Goal: Information Seeking & Learning: Compare options

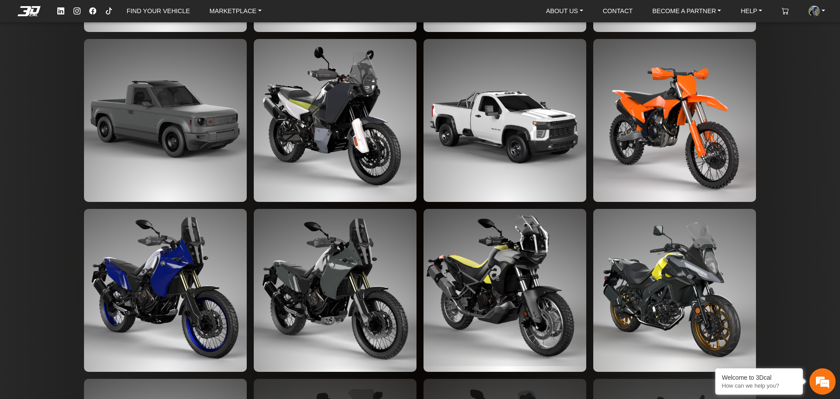
scroll to position [1756, 0]
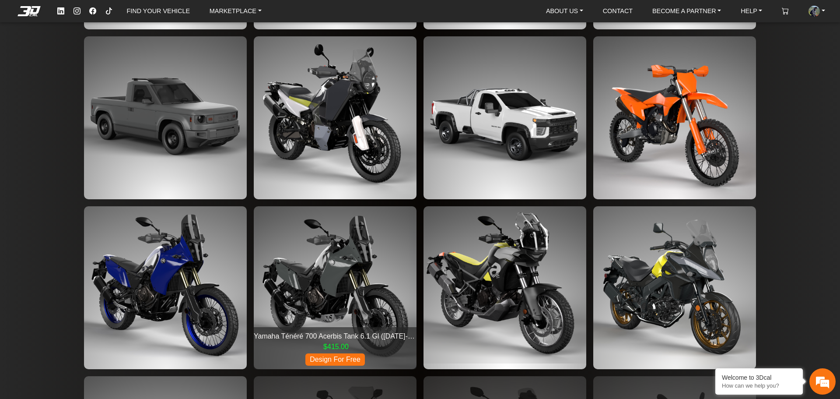
click at [344, 269] on img at bounding box center [335, 287] width 163 height 163
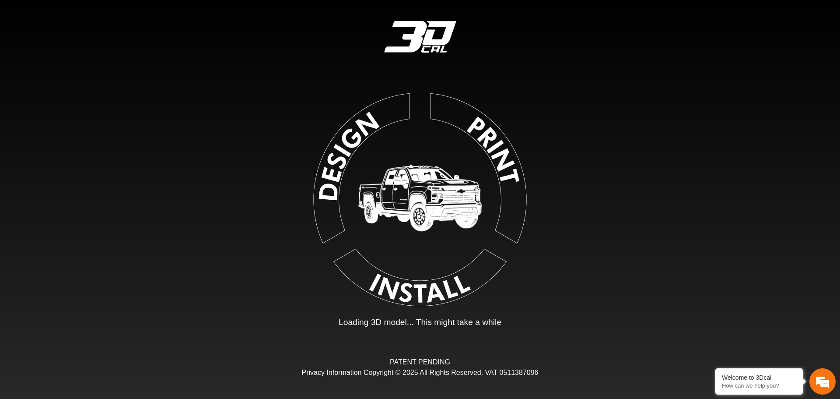
type input "*"
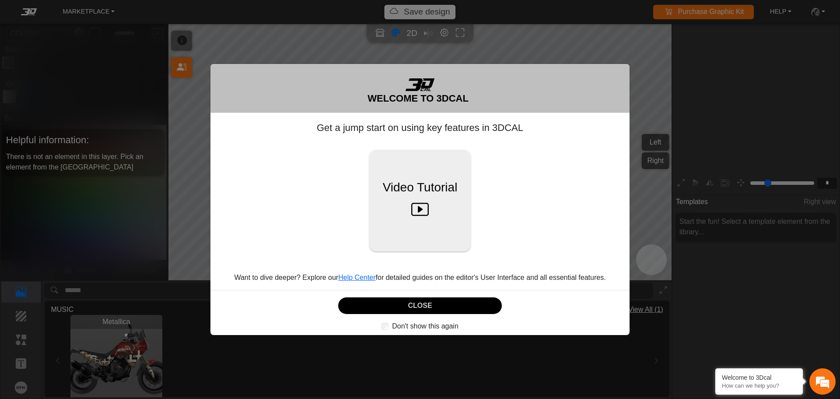
scroll to position [144, 135]
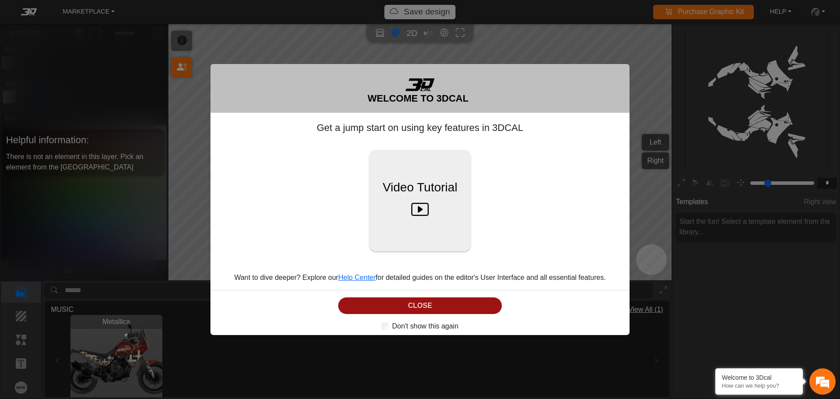
click at [421, 306] on button "CLOSE" at bounding box center [420, 305] width 164 height 17
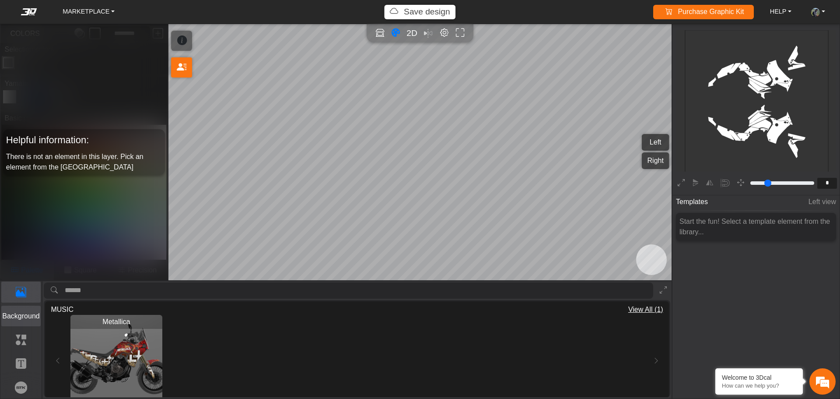
click at [26, 317] on p "Background" at bounding box center [21, 316] width 39 height 11
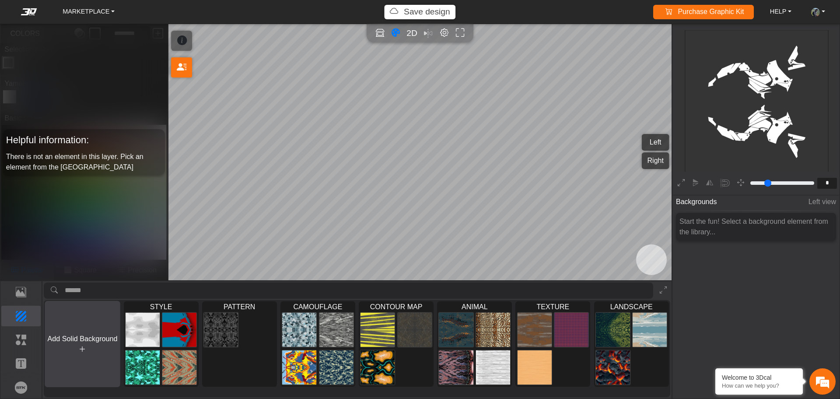
click at [88, 345] on button "Add Solid Background" at bounding box center [83, 344] width 76 height 86
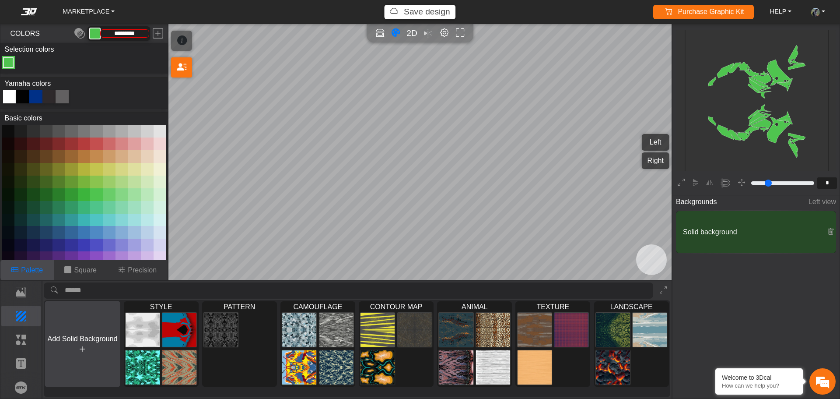
type input "*********"
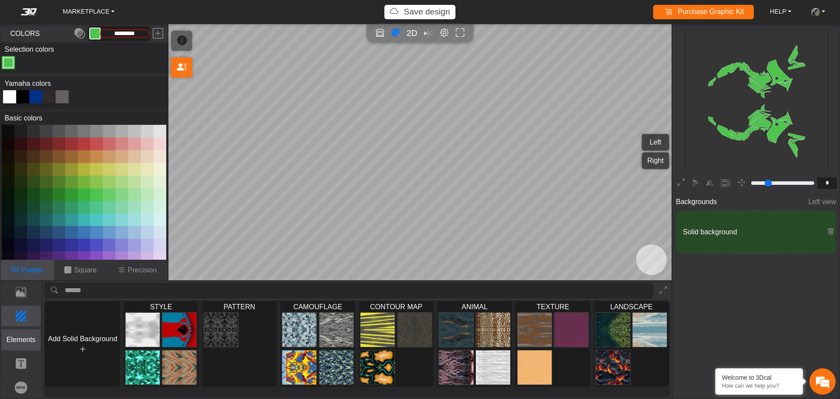
click at [25, 335] on p "Elements" at bounding box center [21, 339] width 39 height 11
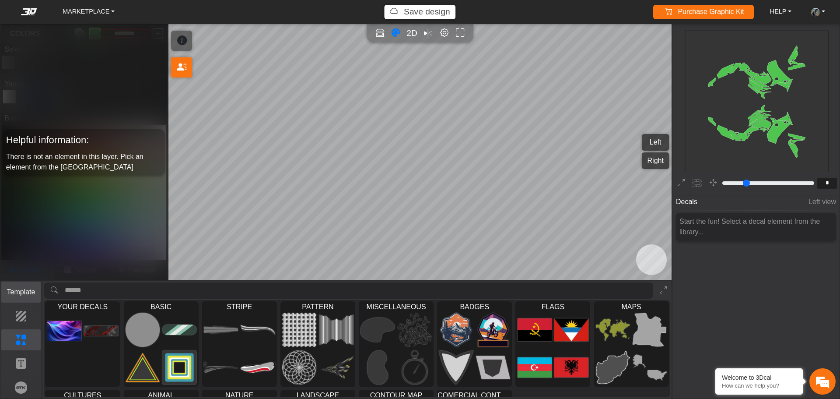
click at [16, 297] on p "Template" at bounding box center [21, 292] width 39 height 11
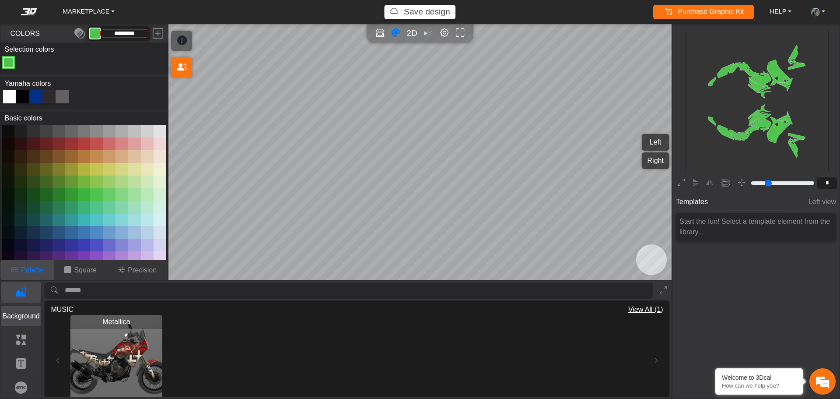
click at [25, 317] on p "Background" at bounding box center [21, 316] width 39 height 11
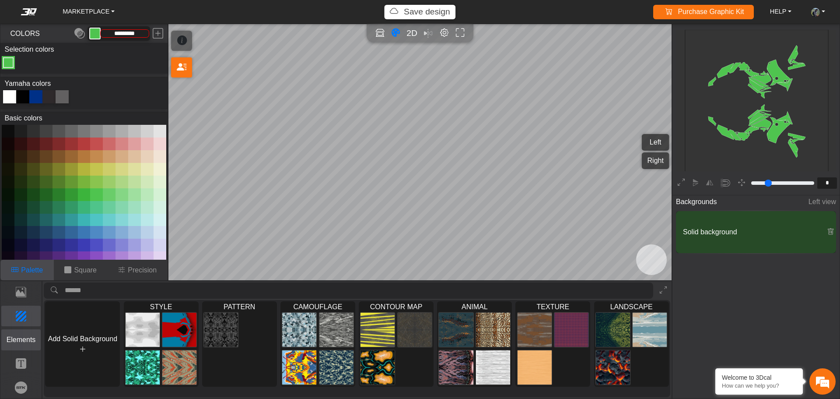
click at [24, 341] on p "Elements" at bounding box center [21, 339] width 39 height 11
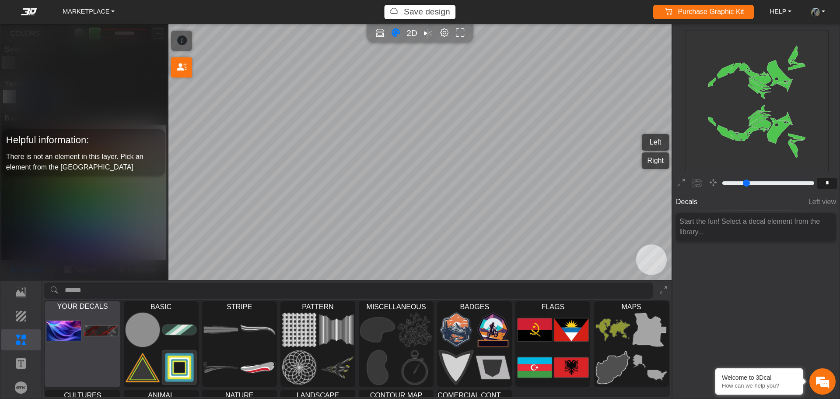
click at [85, 343] on img at bounding box center [101, 330] width 35 height 35
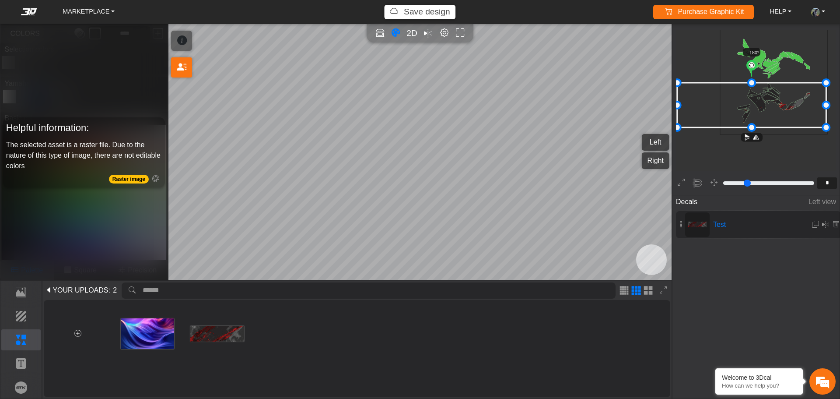
scroll to position [117, 61]
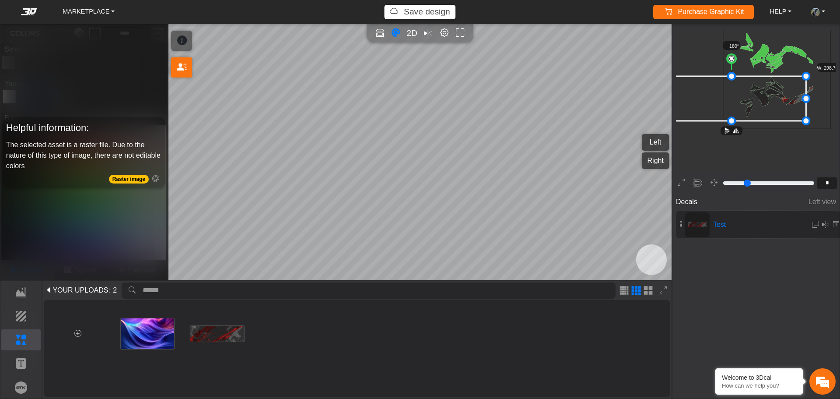
drag, startPoint x: 787, startPoint y: 96, endPoint x: 764, endPoint y: 95, distance: 23.2
click at [764, 95] on icon at bounding box center [731, 98] width 149 height 45
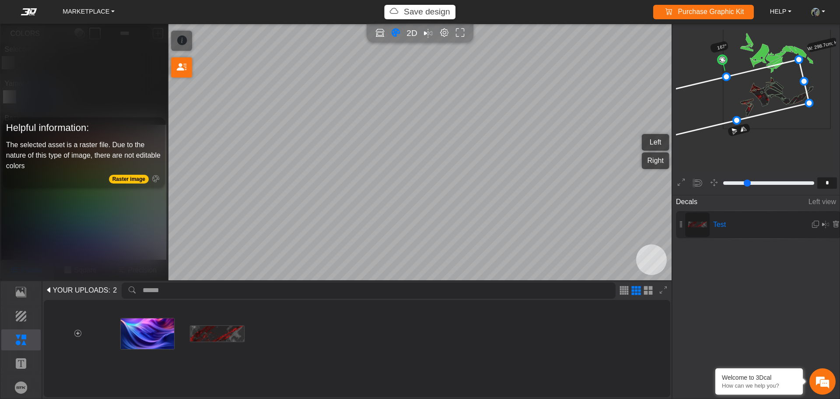
drag, startPoint x: 733, startPoint y: 60, endPoint x: 722, endPoint y: 60, distance: 10.9
click at [722, 60] on circle at bounding box center [722, 60] width 11 height 11
drag, startPoint x: 775, startPoint y: 87, endPoint x: 782, endPoint y: 83, distance: 8.0
click at [782, 83] on icon at bounding box center [747, 93] width 155 height 79
drag, startPoint x: 681, startPoint y: 133, endPoint x: 770, endPoint y: 91, distance: 98.7
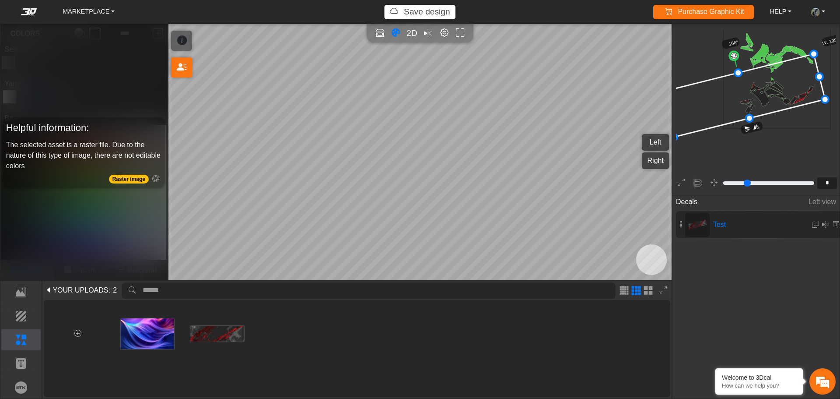
click at [674, 146] on div "background_wire_template_bg decal_t700_left_fender decal_t700_right_fender text…" at bounding box center [756, 98] width 167 height 145
drag, startPoint x: 770, startPoint y: 91, endPoint x: 776, endPoint y: 90, distance: 5.3
click at [776, 90] on icon at bounding box center [744, 95] width 163 height 83
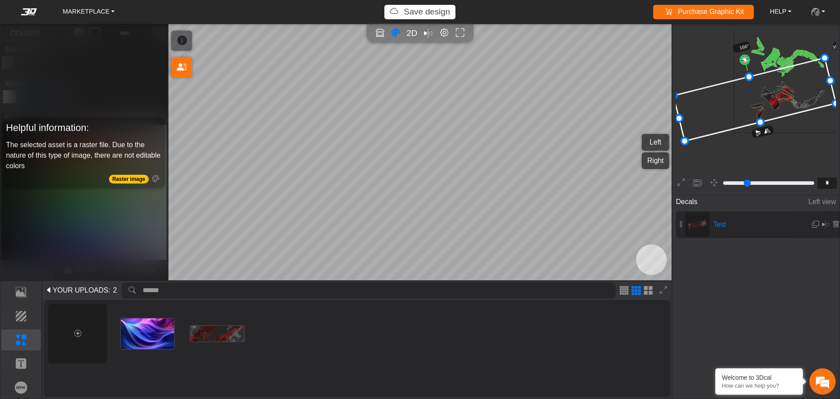
click at [76, 332] on icon at bounding box center [77, 333] width 7 height 7
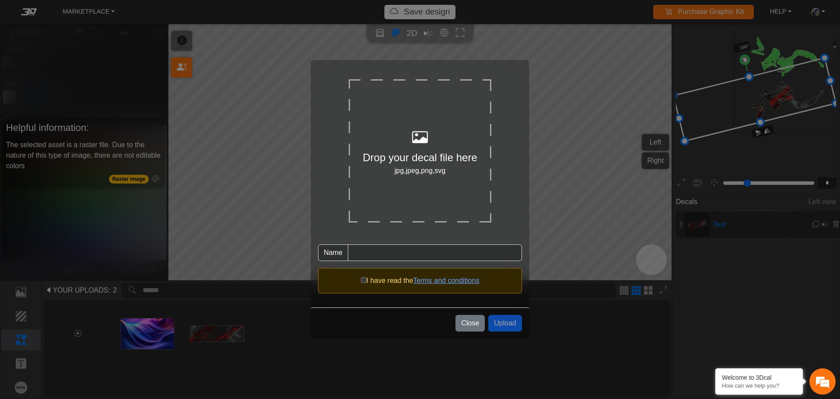
click at [416, 150] on div "Drop your decal file here" at bounding box center [420, 158] width 143 height 16
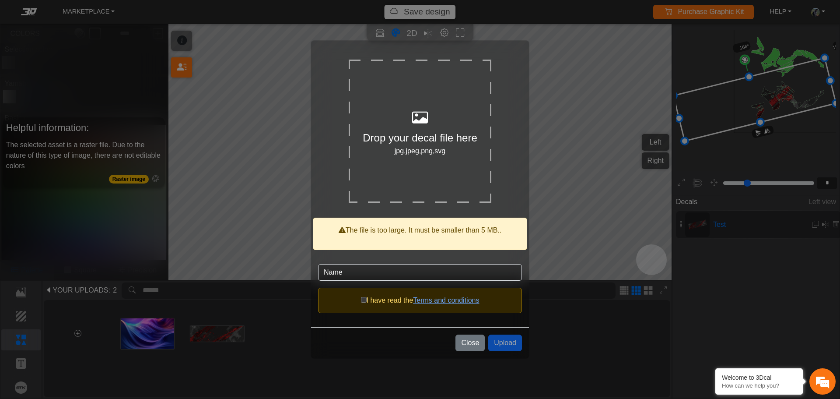
click at [367, 299] on span "I have read the" at bounding box center [390, 299] width 47 height 7
click at [426, 132] on div "Drop your decal file here" at bounding box center [420, 138] width 143 height 16
type input "**********"
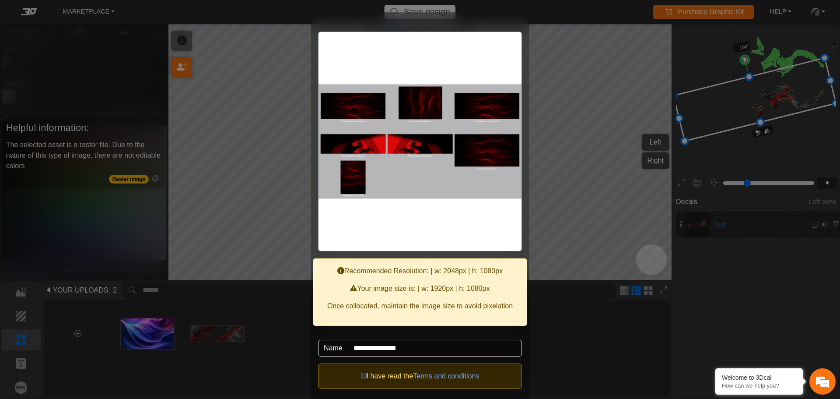
scroll to position [48, 0]
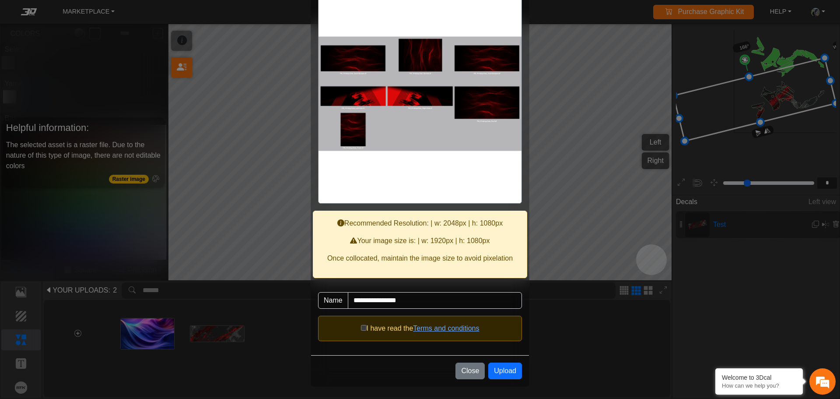
drag, startPoint x: 439, startPoint y: 92, endPoint x: 487, endPoint y: 100, distance: 48.8
click at [486, 101] on image at bounding box center [420, 94] width 203 height 114
click at [499, 365] on button "Upload" at bounding box center [505, 370] width 34 height 17
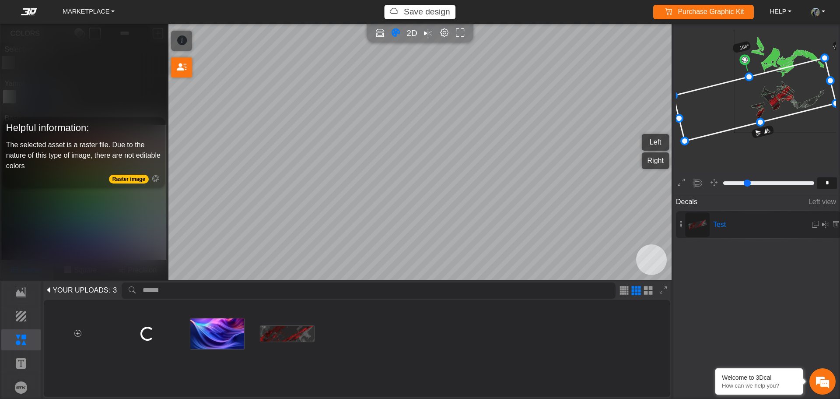
scroll to position [0, 0]
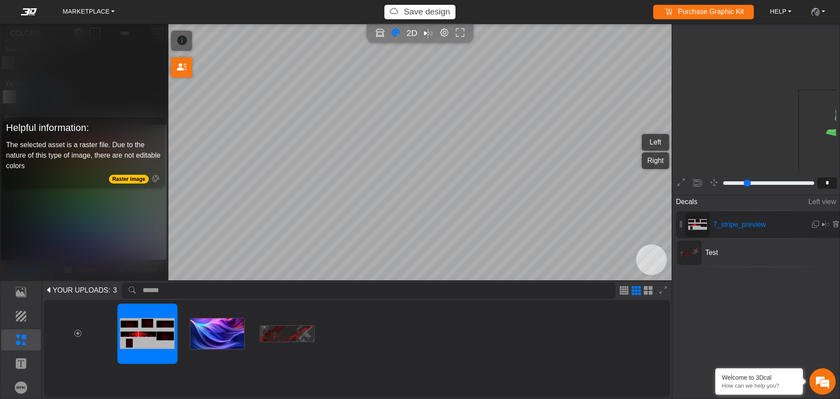
type input "*"
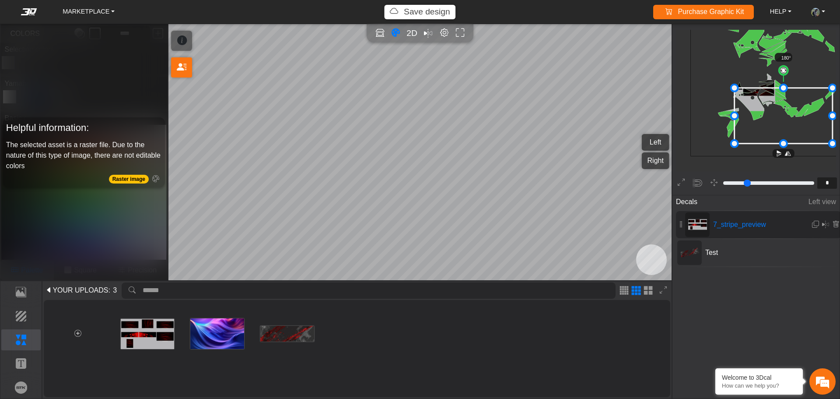
drag, startPoint x: 777, startPoint y: 113, endPoint x: 840, endPoint y: 156, distance: 76.6
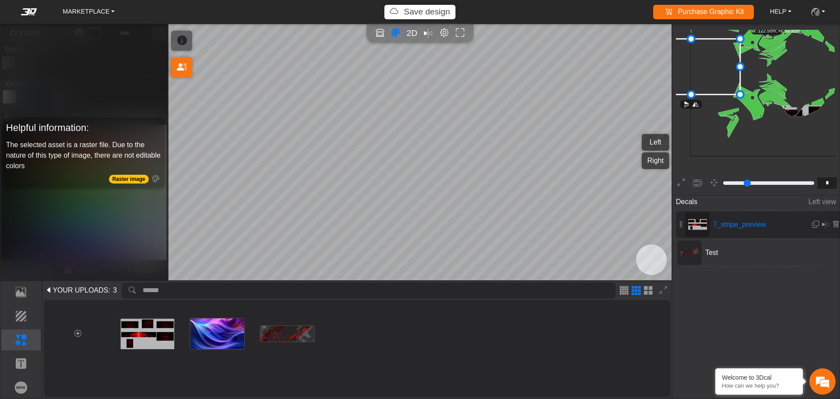
drag, startPoint x: 761, startPoint y: 110, endPoint x: 824, endPoint y: 133, distance: 66.6
click at [824, 133] on icon "background_wire_template_bg decal_t700_left_fender decal_t700_right_fender text…" at bounding box center [777, 70] width 517 height 517
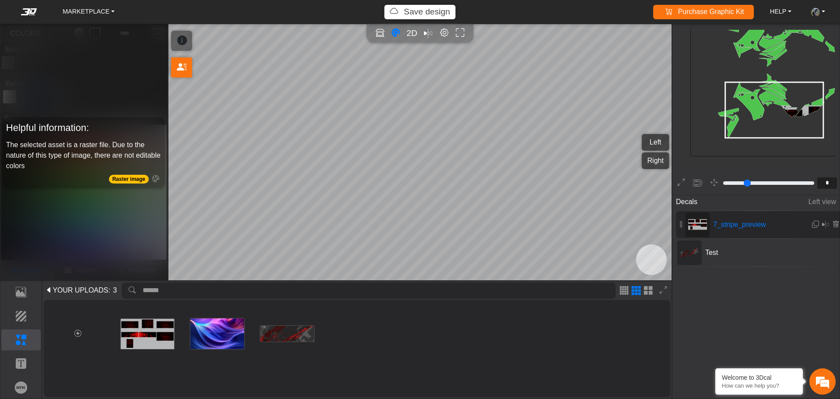
drag, startPoint x: 727, startPoint y: 98, endPoint x: 795, endPoint y: 126, distance: 73.6
click at [795, 126] on icon at bounding box center [775, 110] width 98 height 56
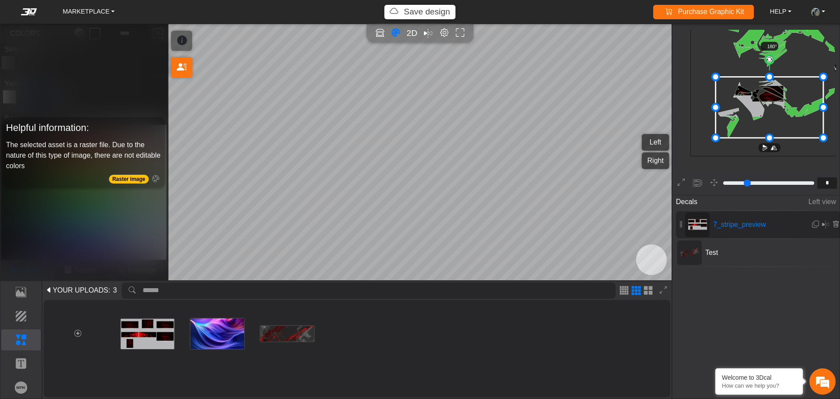
click at [650, 55] on div "MARKETPLACE Save design Purchase Graphic Kit Purchase! HELP Video help center F…" at bounding box center [420, 199] width 840 height 399
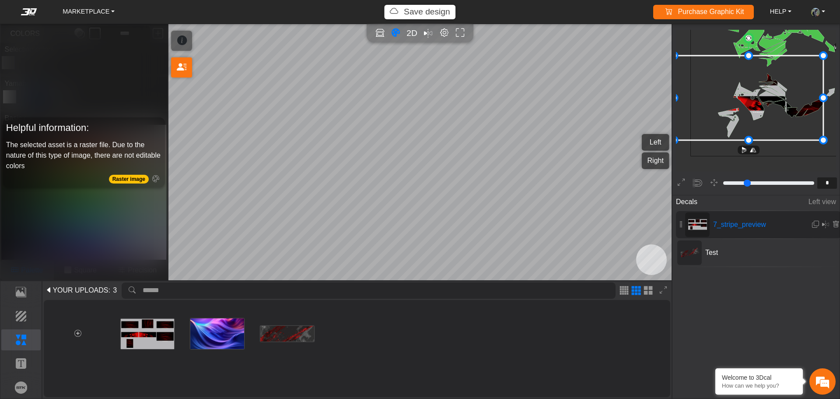
drag, startPoint x: 823, startPoint y: 141, endPoint x: 840, endPoint y: 178, distance: 40.5
click at [840, 178] on td-workspace-tools-bar "background_wire_template_bg decal_t700_left_fender decal_t700_right_fender text…" at bounding box center [756, 110] width 168 height 172
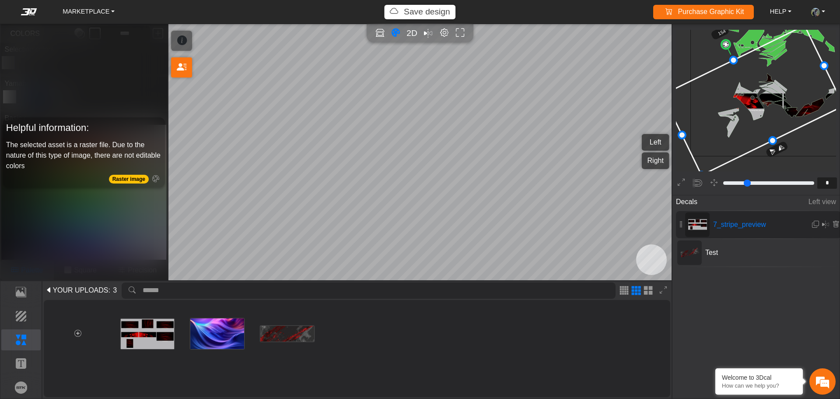
drag, startPoint x: 752, startPoint y: 37, endPoint x: 721, endPoint y: 33, distance: 30.5
click at [721, 33] on g "154° W: 198.0cm; H: 111.4cm" at bounding box center [775, 78] width 262 height 223
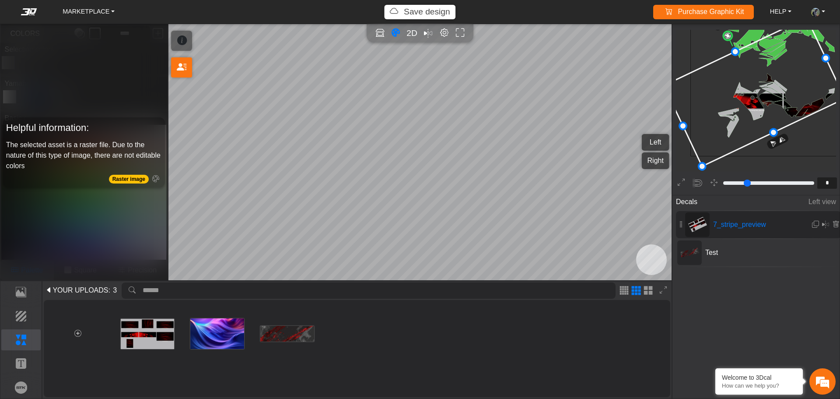
drag, startPoint x: 776, startPoint y: 98, endPoint x: 777, endPoint y: 89, distance: 8.4
click at [777, 89] on icon at bounding box center [754, 92] width 181 height 148
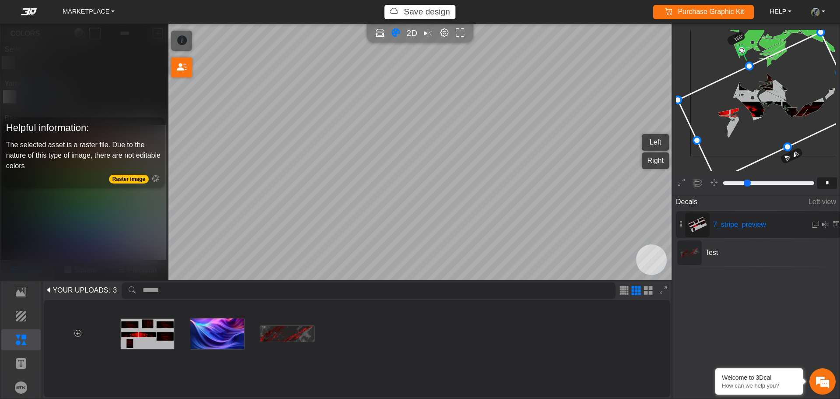
drag, startPoint x: 777, startPoint y: 89, endPoint x: 791, endPoint y: 104, distance: 20.1
click at [791, 104] on icon at bounding box center [768, 106] width 181 height 148
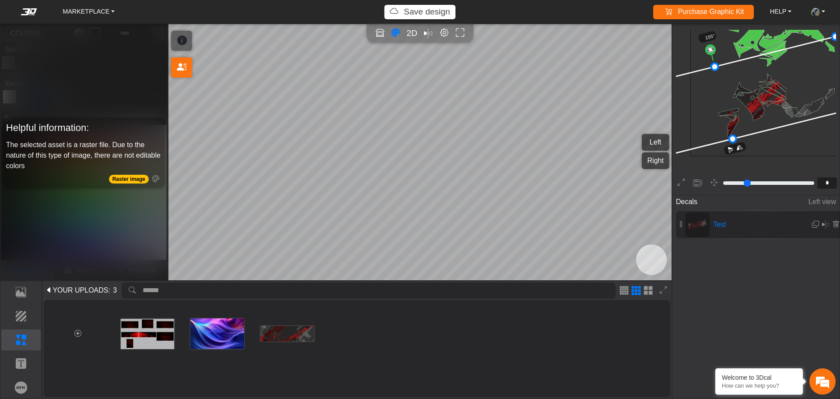
click at [748, 98] on icon at bounding box center [724, 103] width 260 height 132
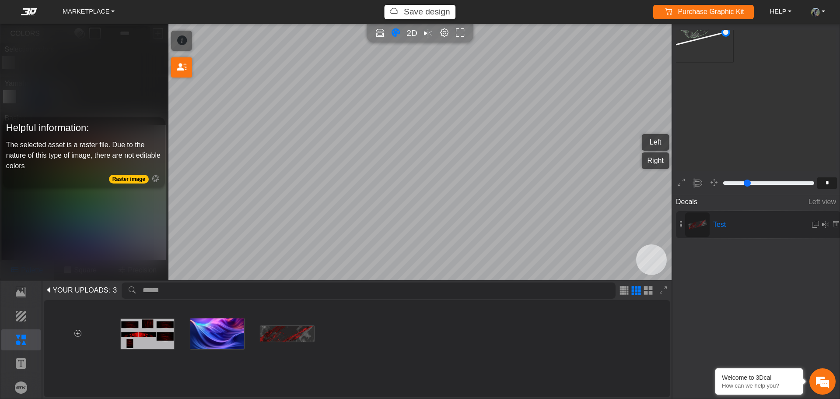
type input "*"
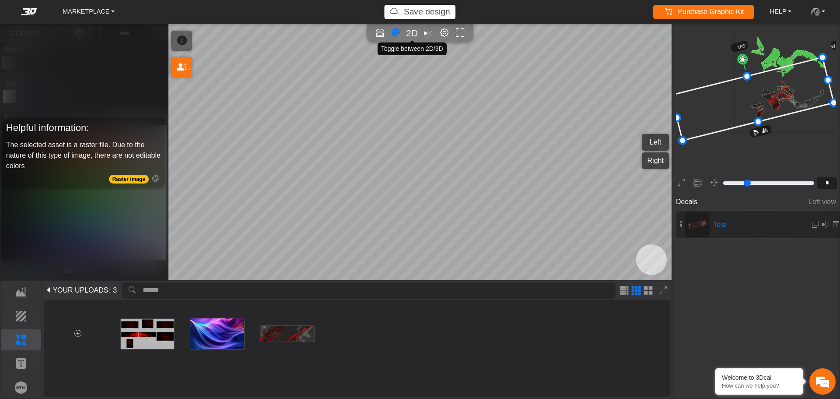
click at [415, 35] on span "2D" at bounding box center [412, 33] width 12 height 10
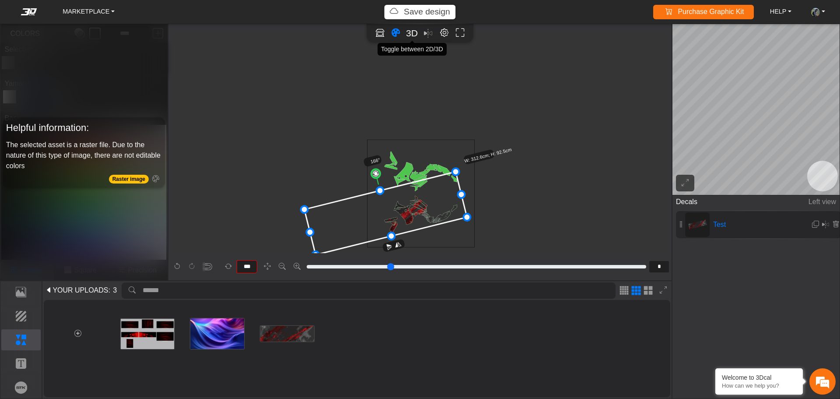
scroll to position [76, 0]
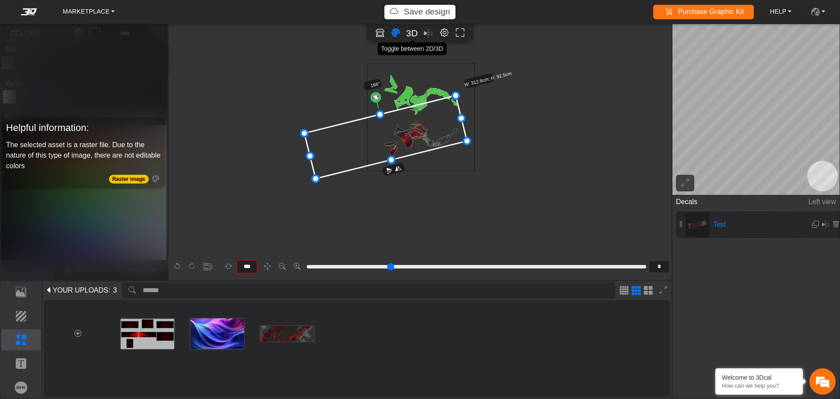
click at [413, 35] on span "3D" at bounding box center [412, 33] width 12 height 10
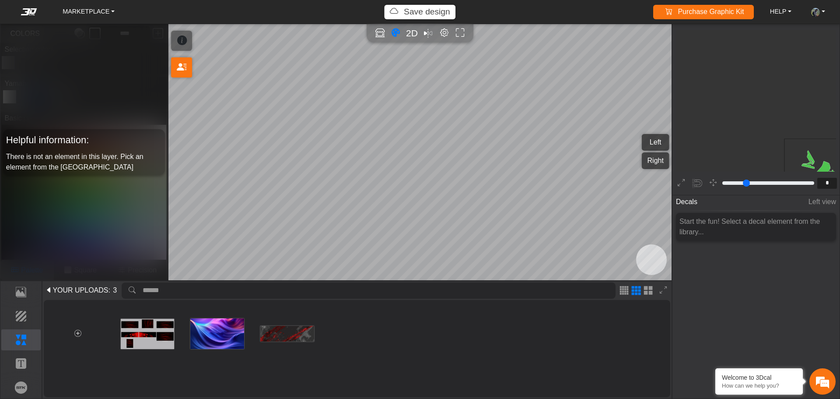
scroll to position [110, 48]
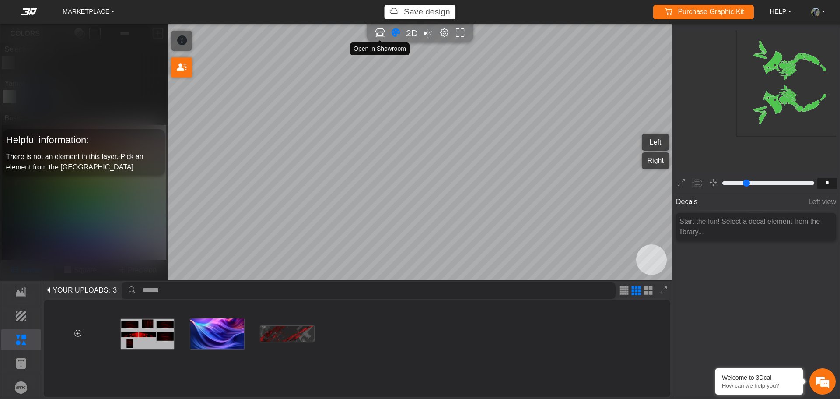
click at [380, 34] on icon "Open in Showroom" at bounding box center [380, 33] width 9 height 10
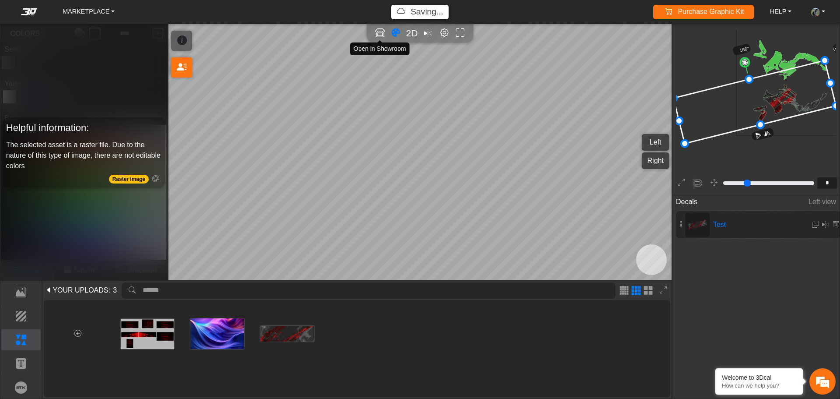
scroll to position [112, 48]
click at [382, 36] on icon "Open in Showroom" at bounding box center [380, 33] width 9 height 10
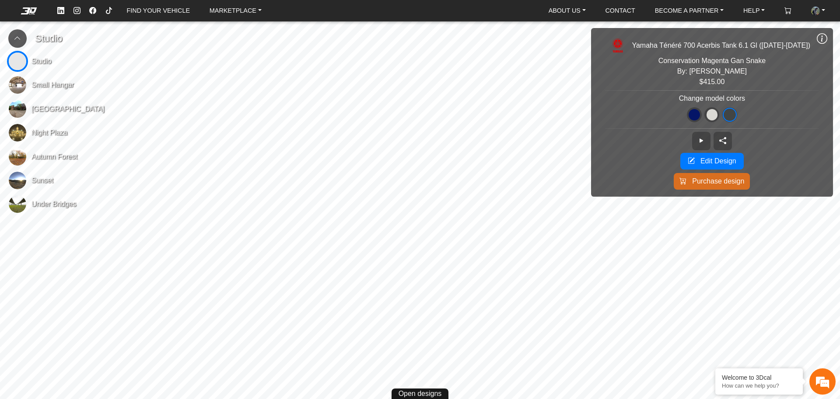
click at [718, 112] on span at bounding box center [712, 114] width 11 height 11
click at [700, 116] on span at bounding box center [694, 114] width 11 height 11
click at [736, 116] on span at bounding box center [729, 114] width 11 height 11
click at [48, 85] on span "Small Hangar" at bounding box center [53, 85] width 42 height 11
click at [672, 6] on link "BECOME A PARTNER" at bounding box center [690, 11] width 76 height 14
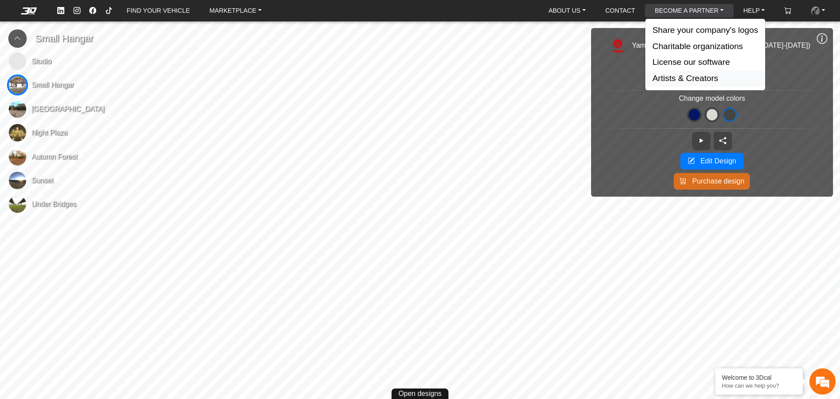
drag, startPoint x: 683, startPoint y: 79, endPoint x: 703, endPoint y: 77, distance: 20.2
click at [703, 77] on button "Artists & Creators" at bounding box center [706, 78] width 120 height 16
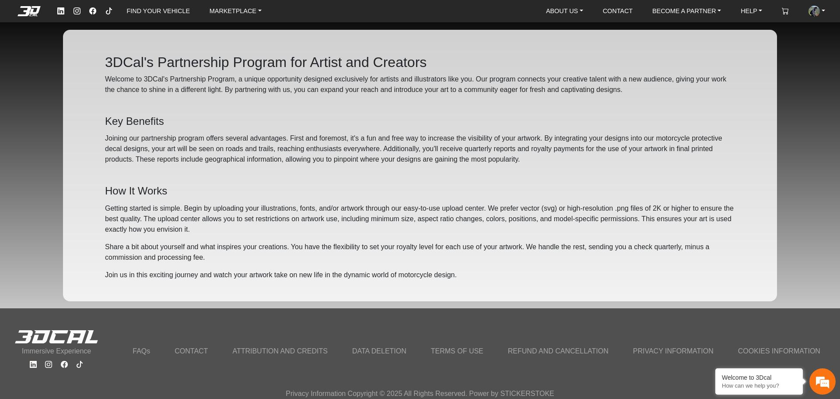
click at [740, 95] on div "3DCal's Partnership Program for Artist and Creators Welcome to 3DCal's Partners…" at bounding box center [420, 165] width 714 height 271
drag, startPoint x: 334, startPoint y: 100, endPoint x: 343, endPoint y: 87, distance: 16.3
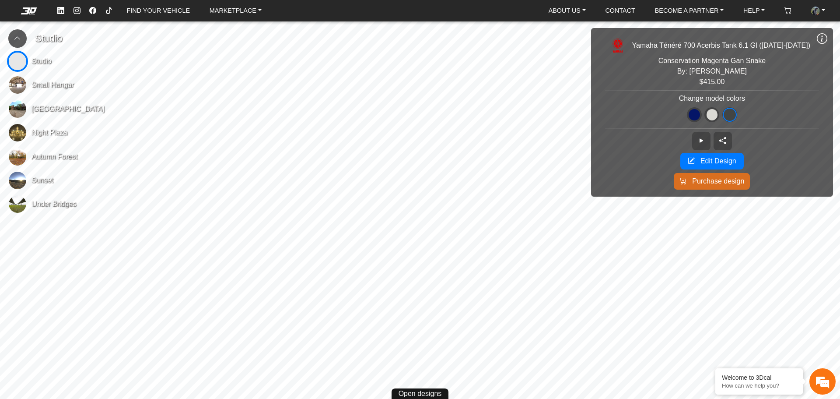
click at [62, 113] on span "[GEOGRAPHIC_DATA]" at bounding box center [68, 109] width 73 height 11
click at [417, 394] on span "Open designs" at bounding box center [420, 393] width 43 height 11
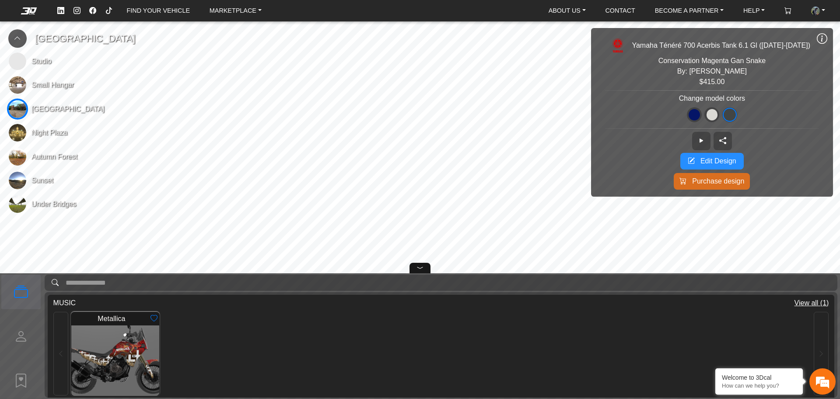
click at [720, 162] on span "Edit Design" at bounding box center [719, 161] width 36 height 11
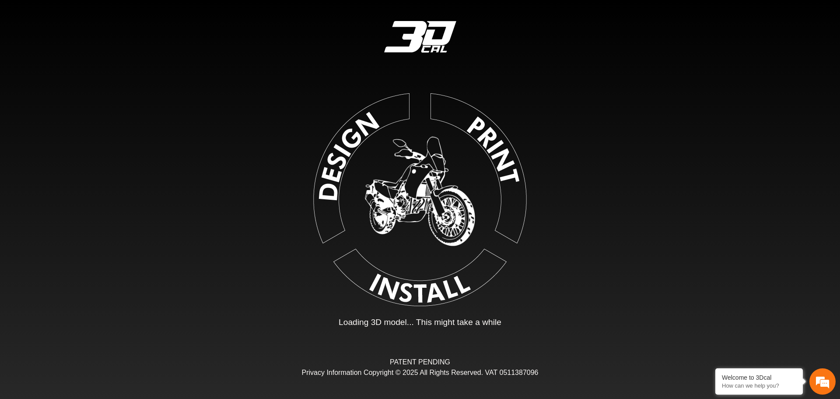
type input "*"
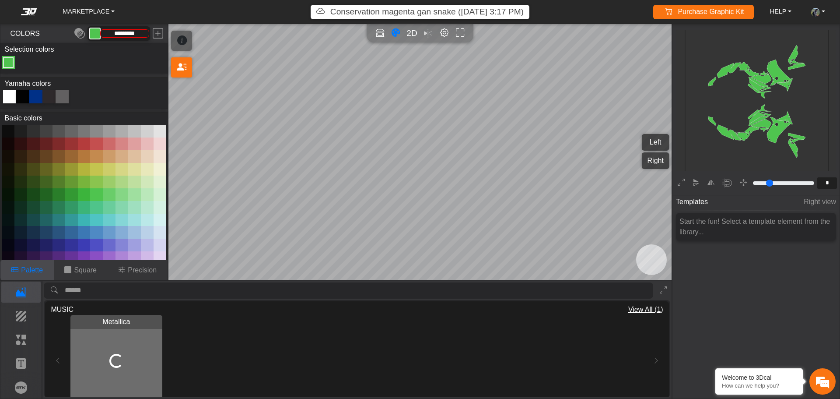
type input "*********"
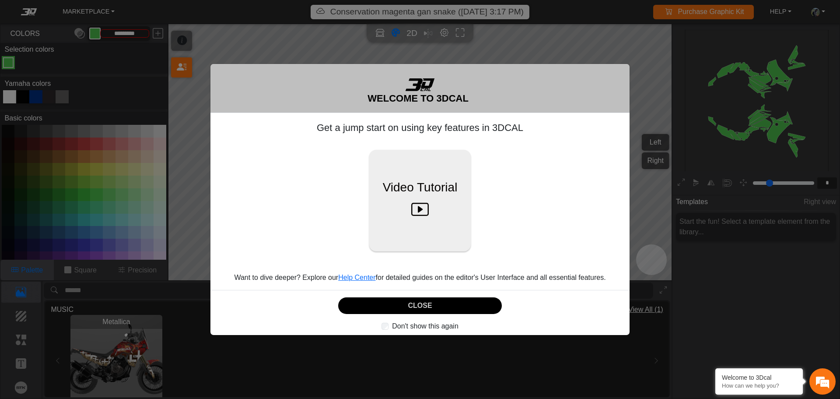
click at [407, 327] on label "Don't show this again" at bounding box center [425, 326] width 67 height 11
click at [421, 307] on button "CLOSE" at bounding box center [420, 305] width 164 height 17
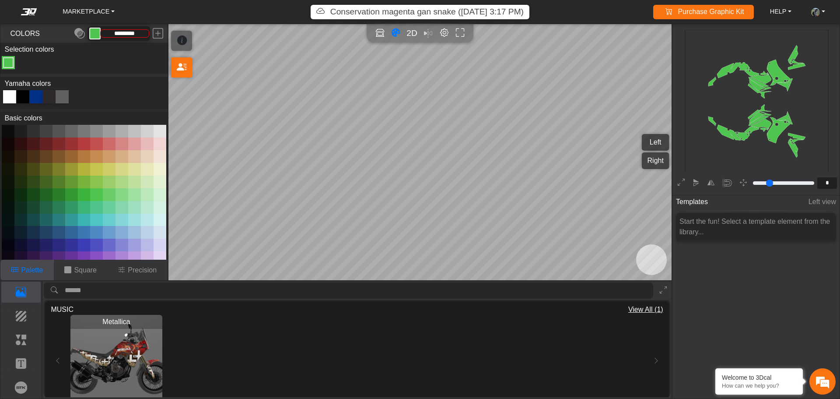
click at [759, 117] on rect at bounding box center [757, 102] width 145 height 145
click at [699, 182] on icon "button" at bounding box center [696, 182] width 7 height 7
click at [699, 183] on icon "button" at bounding box center [696, 182] width 7 height 7
click at [696, 181] on icon "button" at bounding box center [696, 182] width 7 height 7
click at [724, 183] on em "button" at bounding box center [728, 183] width 10 height 10
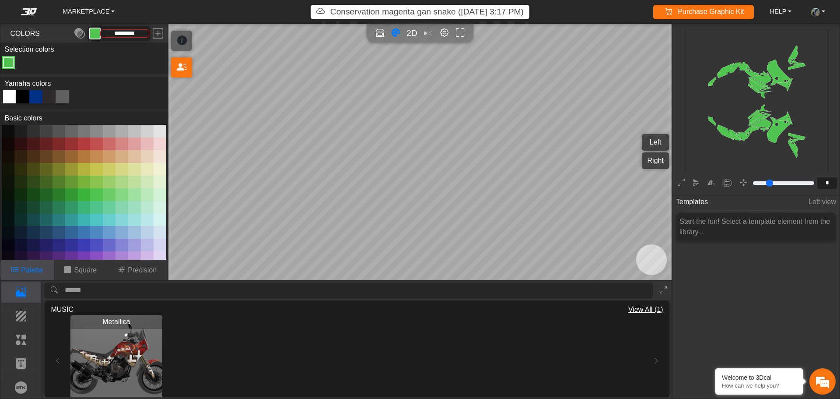
click at [722, 180] on button "button" at bounding box center [728, 183] width 16 height 16
type input "**"
click at [766, 180] on input "range" at bounding box center [784, 183] width 64 height 11
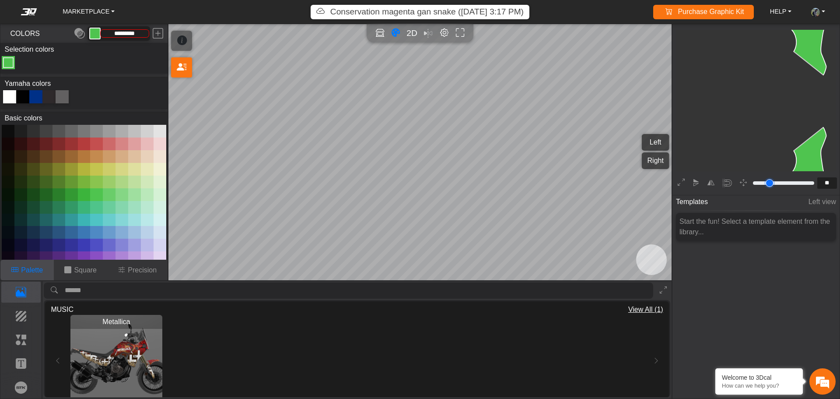
type input "**"
type input "****"
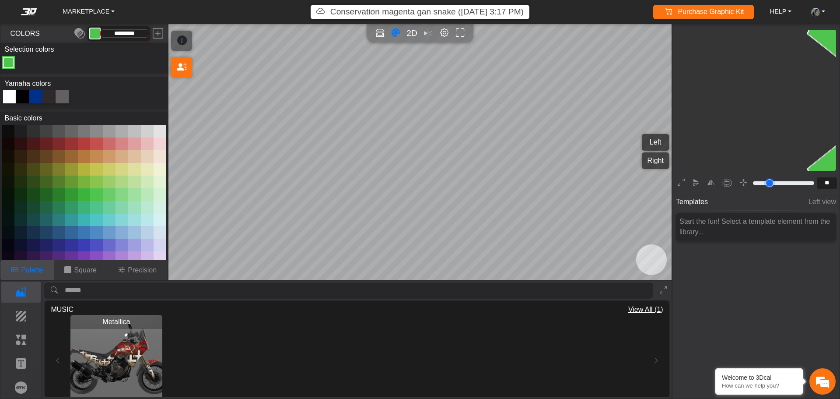
type input "**"
type input "****"
type input "**"
type input "****"
type input "**"
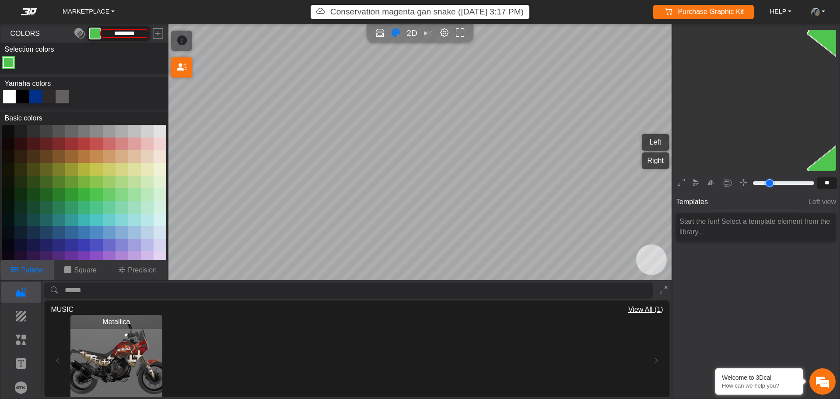
type input "****"
type input "**"
type input "****"
type input "**"
type input "****"
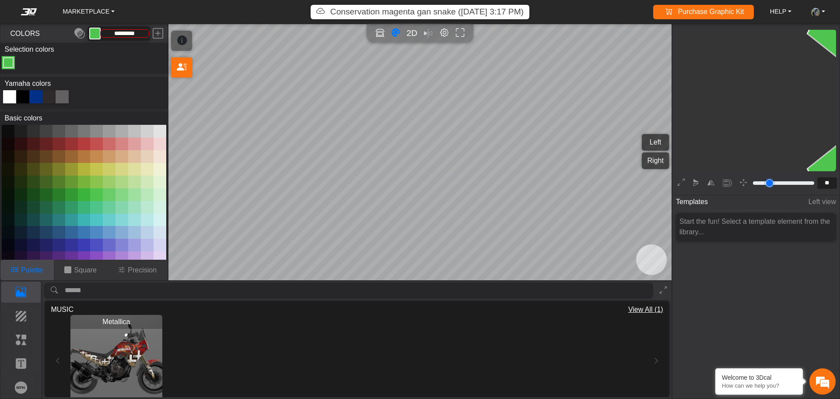
type input "**"
type input "***"
type input "**"
type input "***"
type input "*"
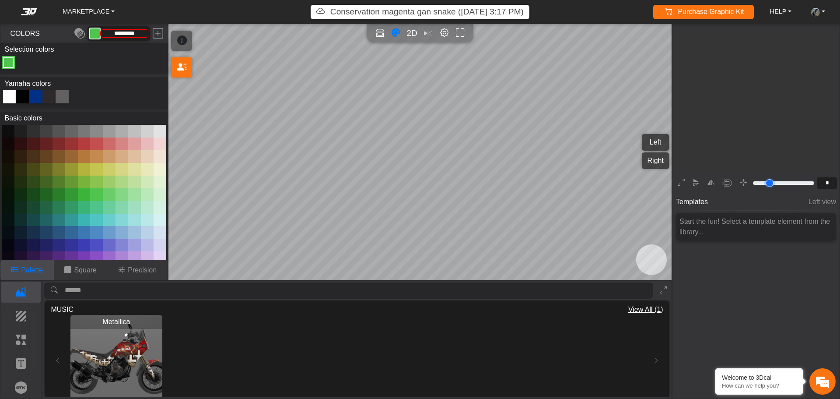
type input "***"
type input "*"
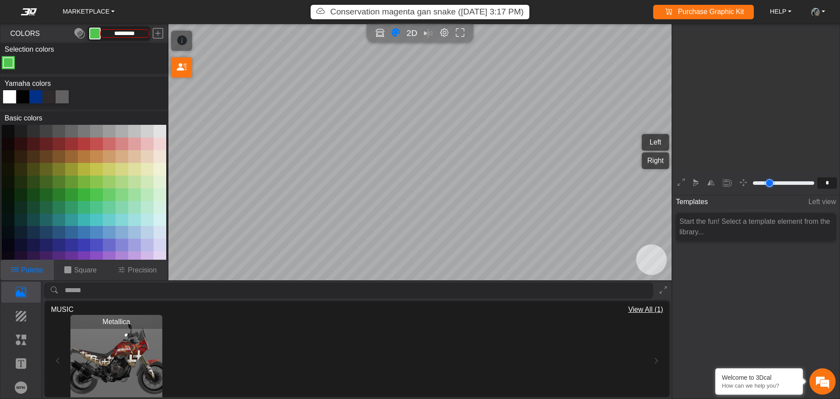
type input "*"
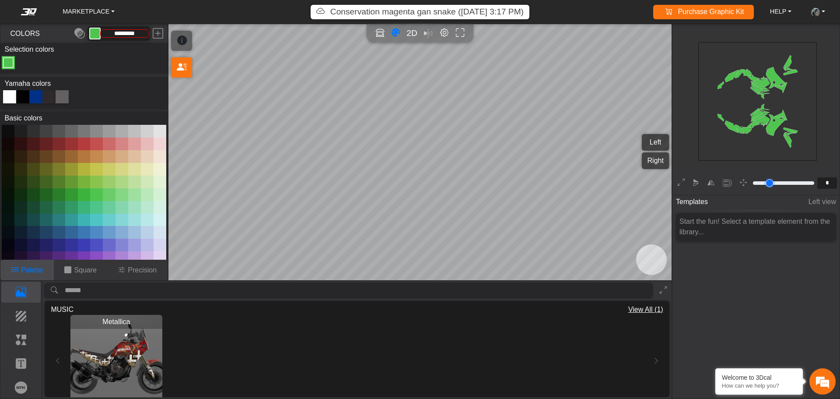
scroll to position [193, 183]
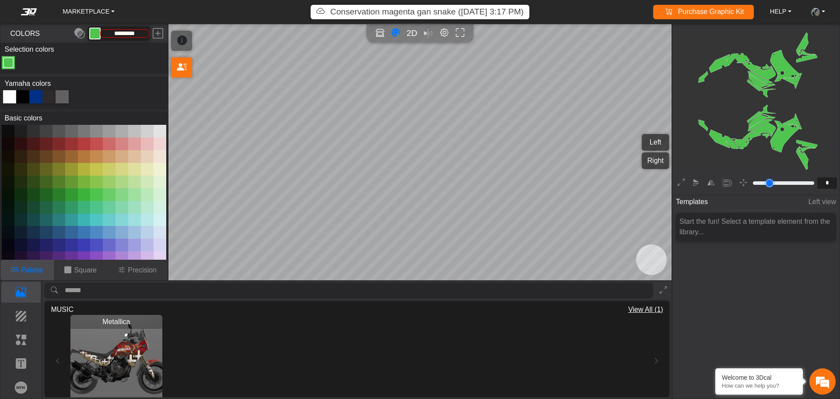
drag, startPoint x: 770, startPoint y: 183, endPoint x: 758, endPoint y: 183, distance: 11.8
type input "*"
click at [758, 183] on input "range" at bounding box center [784, 183] width 64 height 11
drag, startPoint x: 755, startPoint y: 117, endPoint x: 781, endPoint y: 133, distance: 30.9
click at [781, 133] on icon "background_wire_template_bg decal_t700_left_fender decal_t700_right_fender text…" at bounding box center [758, 101] width 527 height 527
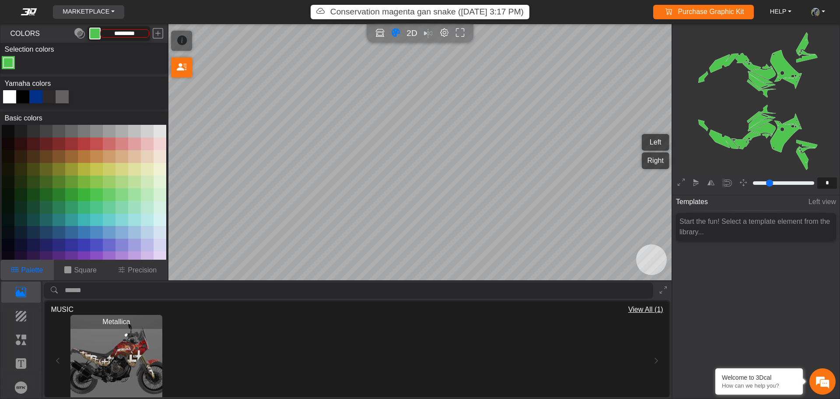
click at [74, 6] on link "MARKETPLACE" at bounding box center [88, 12] width 59 height 14
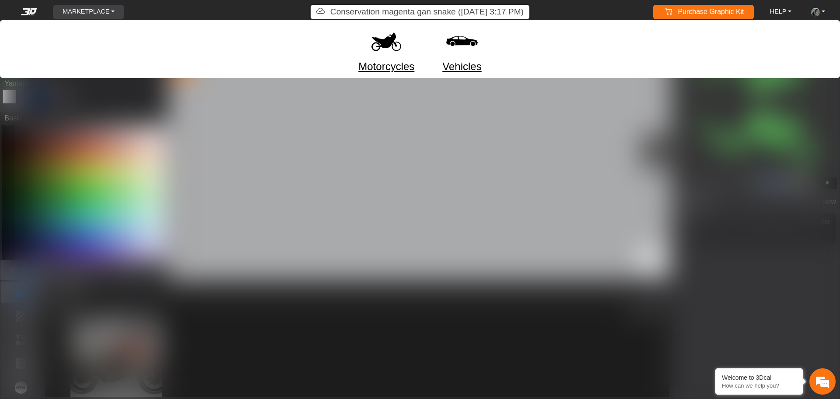
click at [387, 67] on link "Motorcycles" at bounding box center [386, 67] width 56 height 16
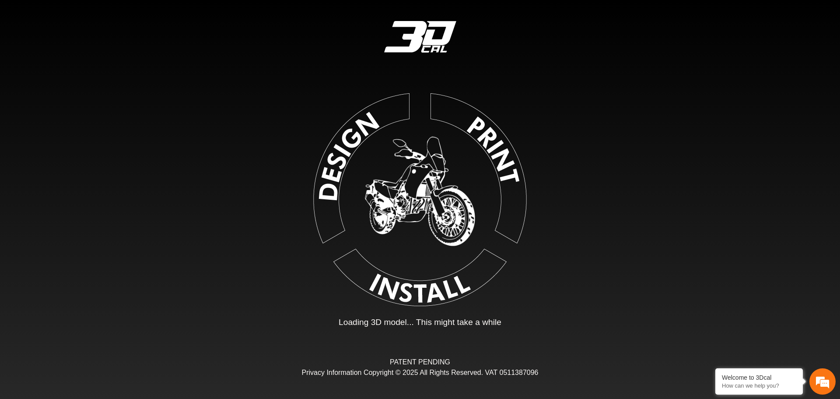
type input "*"
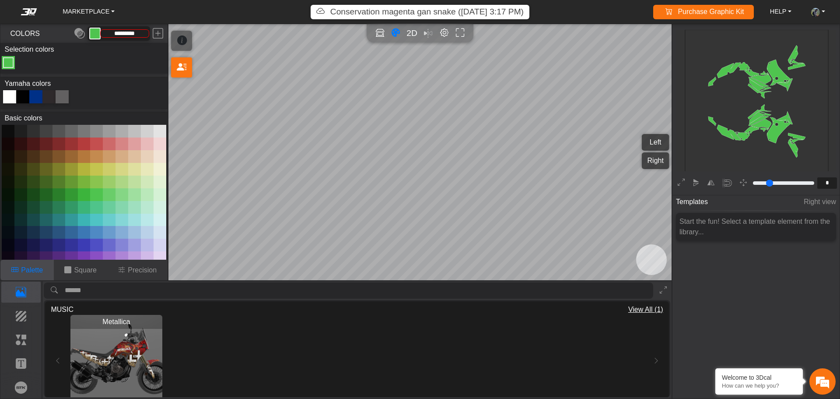
click at [132, 355] on img "View Metallica" at bounding box center [116, 361] width 92 height 92
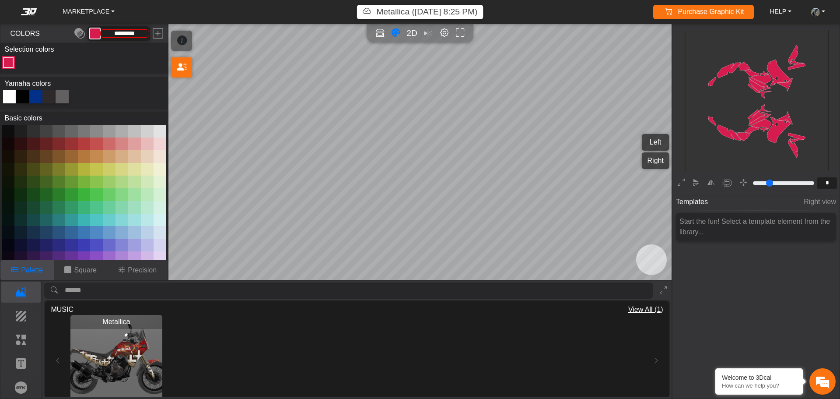
type input "*******"
click at [774, 81] on rect at bounding box center [757, 102] width 145 height 145
click at [139, 340] on img "View Metallica" at bounding box center [116, 361] width 92 height 92
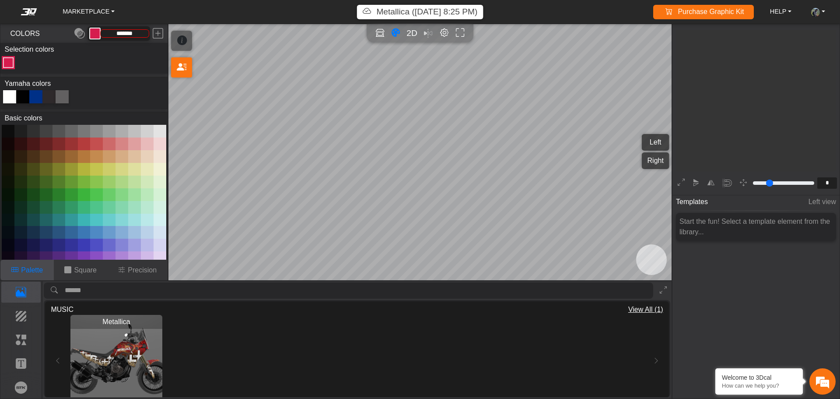
scroll to position [144, 135]
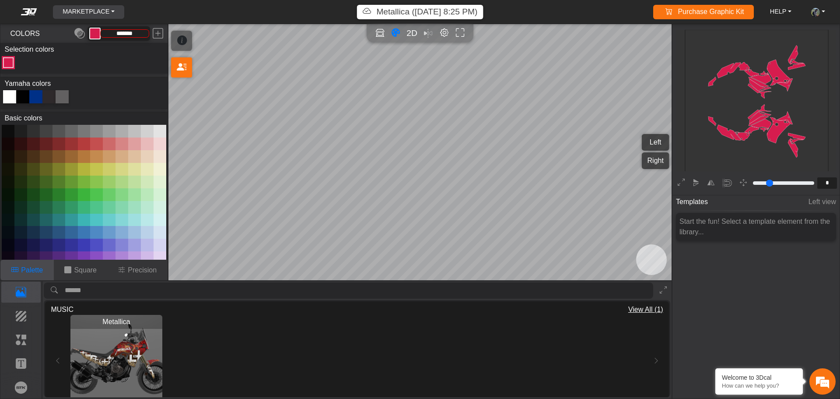
click at [103, 11] on link "MARKETPLACE" at bounding box center [88, 12] width 59 height 14
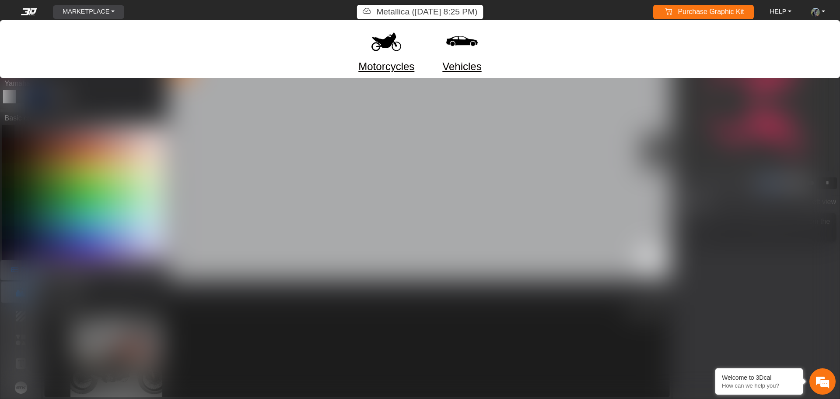
click at [471, 62] on link "Vehicles" at bounding box center [462, 67] width 39 height 16
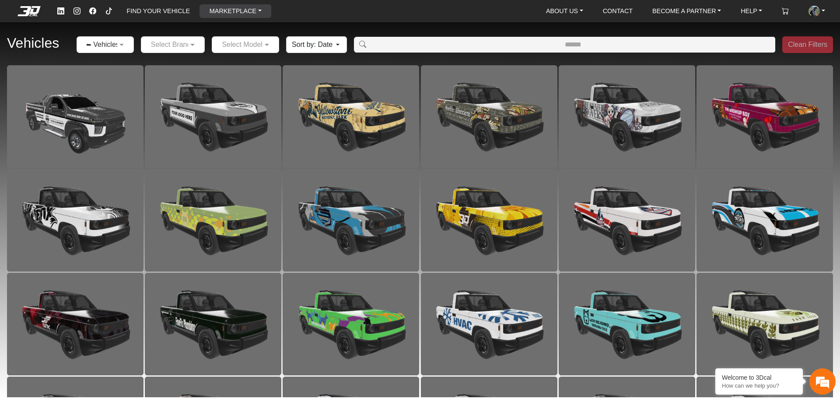
click at [237, 16] on link "MARKETPLACE" at bounding box center [235, 11] width 59 height 14
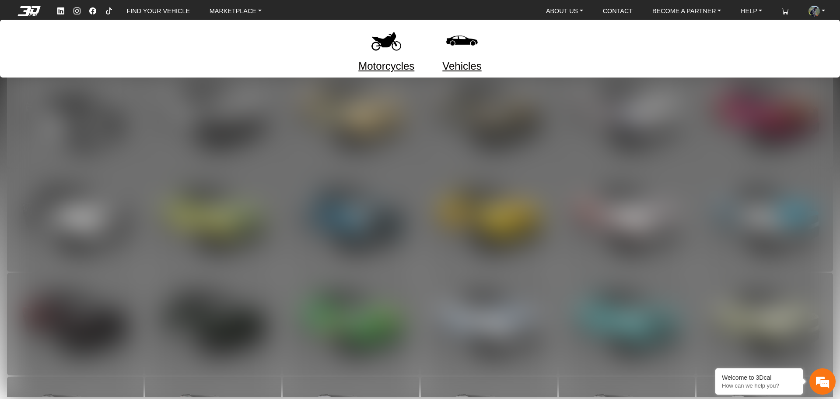
click at [391, 64] on link "Motorcycles" at bounding box center [386, 66] width 56 height 16
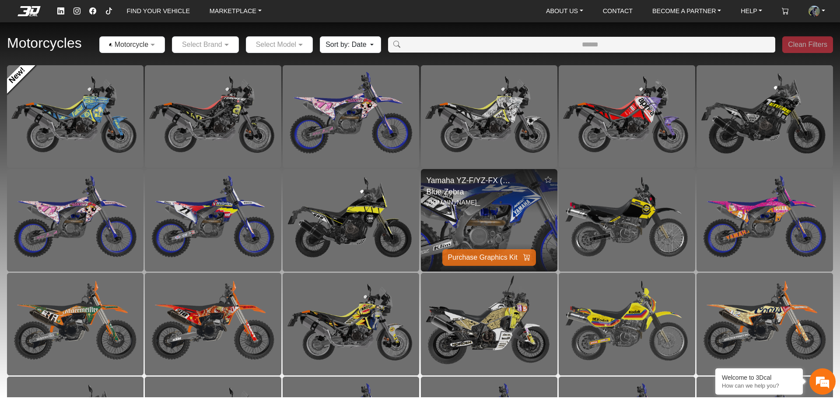
click at [503, 202] on img at bounding box center [489, 220] width 273 height 205
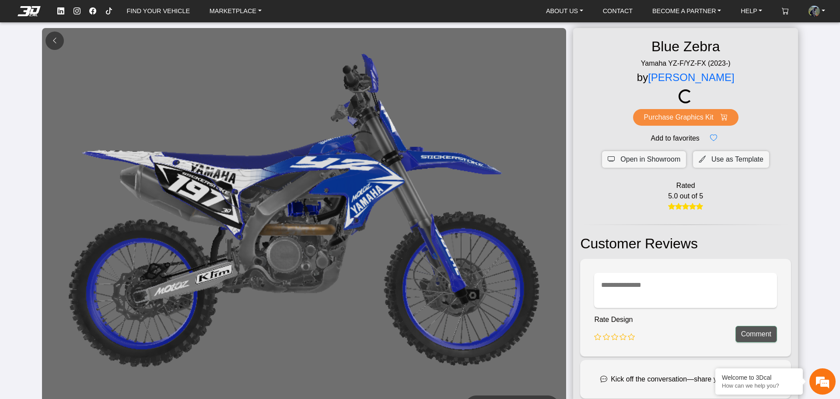
click at [52, 43] on em at bounding box center [54, 40] width 7 height 7
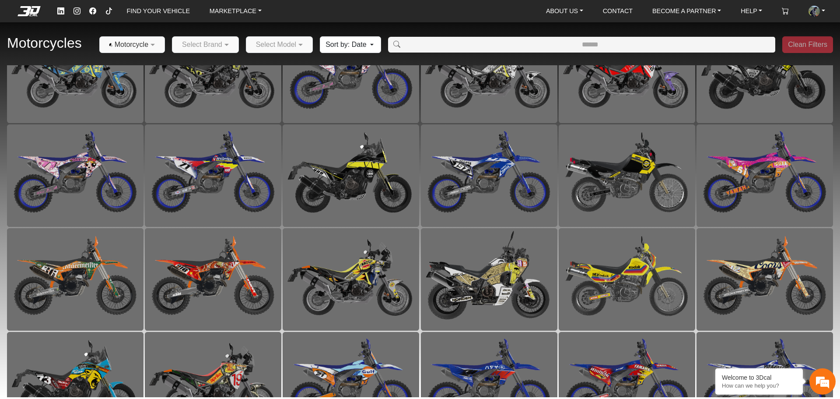
scroll to position [81, 0]
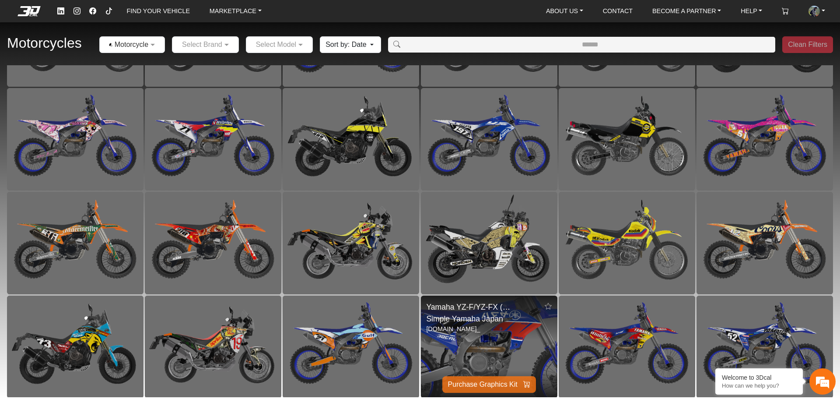
click at [499, 323] on img at bounding box center [489, 346] width 273 height 205
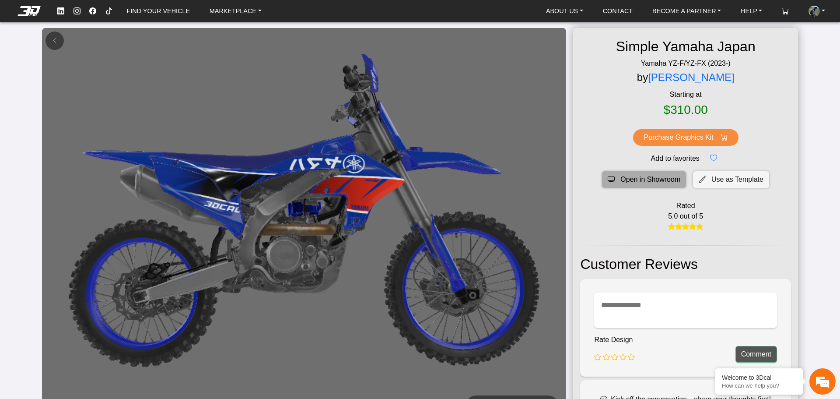
click at [639, 173] on button "Open in Showroom" at bounding box center [644, 179] width 84 height 17
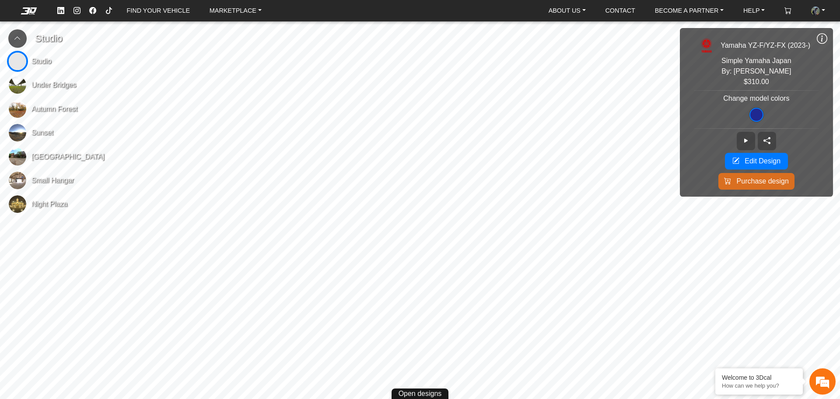
click at [50, 89] on span "Under Bridges" at bounding box center [54, 85] width 45 height 11
click at [749, 141] on icon at bounding box center [746, 140] width 7 height 7
click at [225, 14] on link "MARKETPLACE" at bounding box center [235, 11] width 59 height 14
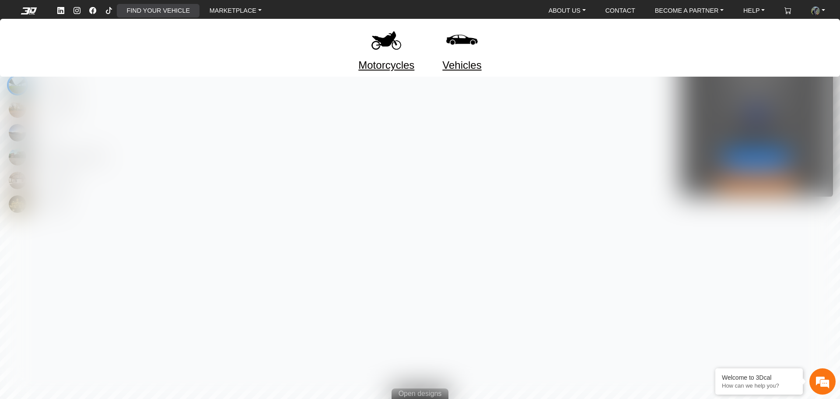
click at [158, 10] on link "FIND YOUR VEHICLE" at bounding box center [158, 11] width 70 height 14
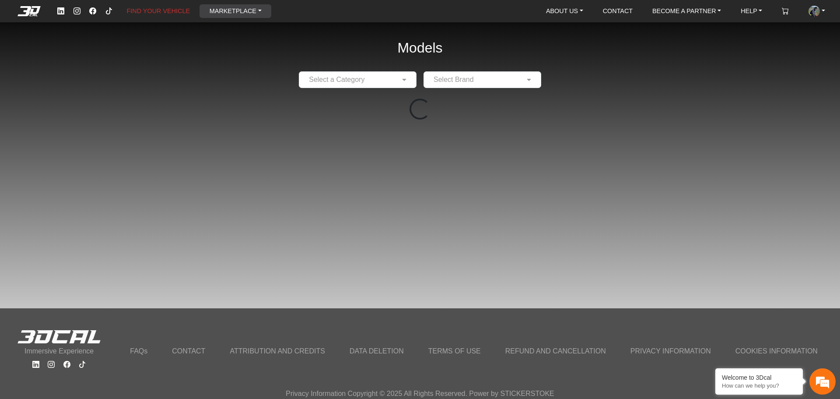
click at [234, 17] on link "MARKETPLACE" at bounding box center [235, 11] width 59 height 14
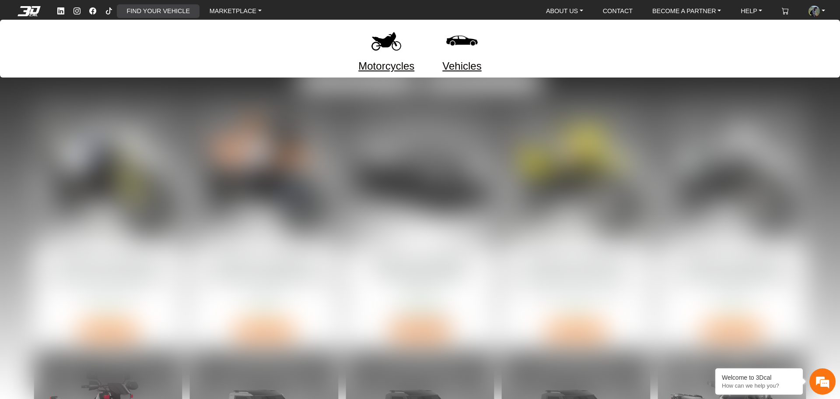
click at [181, 11] on link "FIND YOUR VEHICLE" at bounding box center [158, 11] width 70 height 14
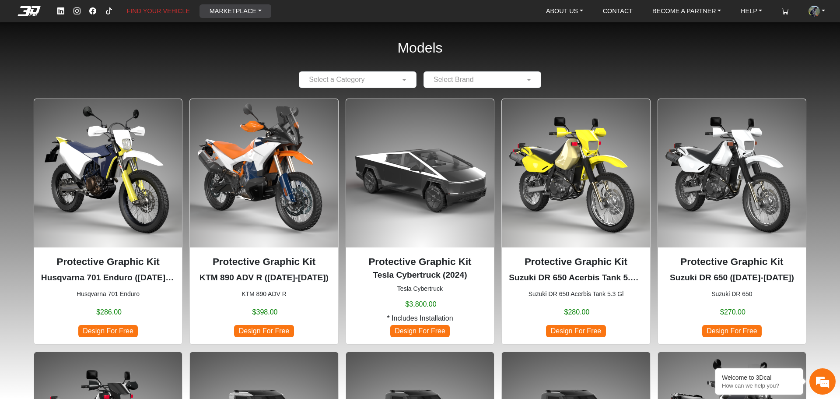
click at [225, 14] on link "MARKETPLACE" at bounding box center [235, 11] width 59 height 14
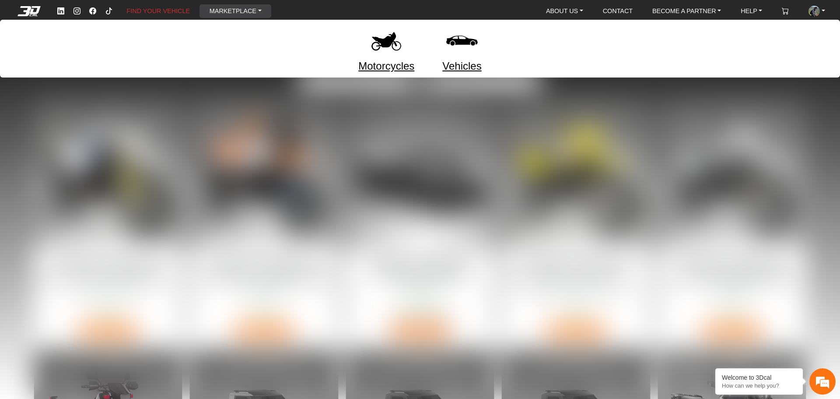
click at [390, 68] on link "Motorcycles" at bounding box center [386, 66] width 56 height 16
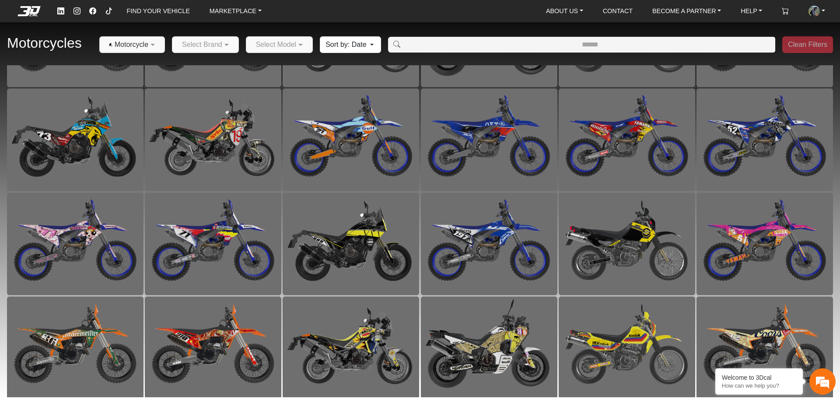
scroll to position [389, 0]
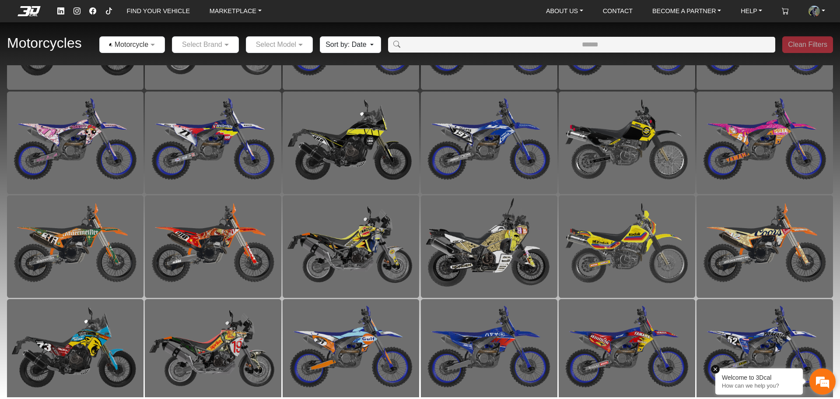
click at [715, 369] on em at bounding box center [715, 369] width 9 height 9
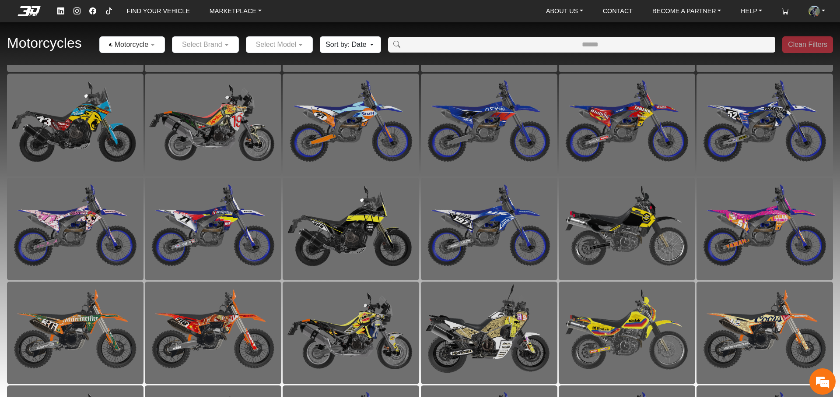
scroll to position [0, 0]
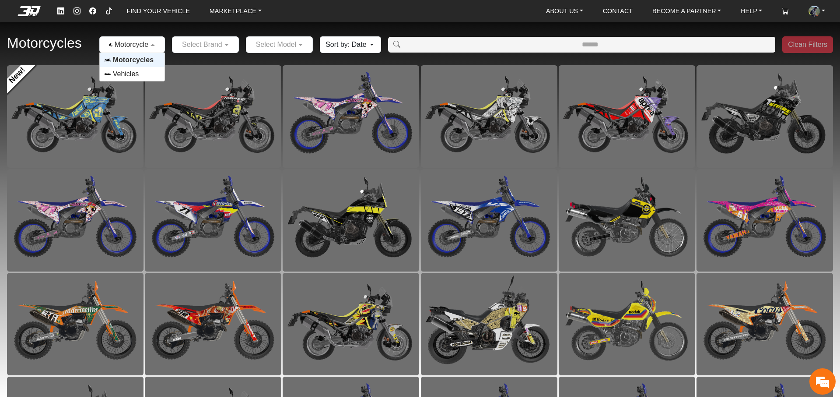
click at [144, 49] on div at bounding box center [132, 44] width 65 height 11
click at [197, 46] on input "text" at bounding box center [197, 44] width 40 height 11
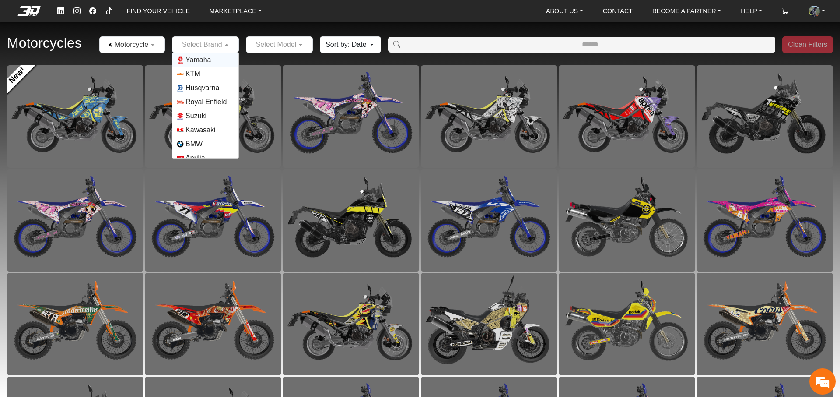
click at [217, 62] on span "Yamaha" at bounding box center [205, 59] width 57 height 7
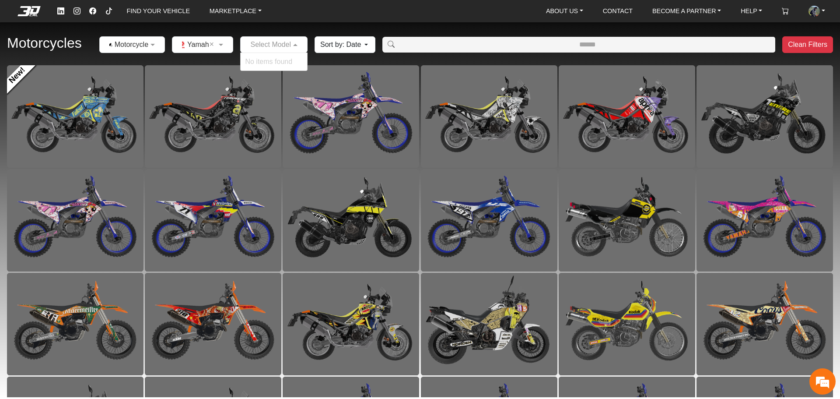
click at [263, 49] on input "text" at bounding box center [265, 44] width 40 height 11
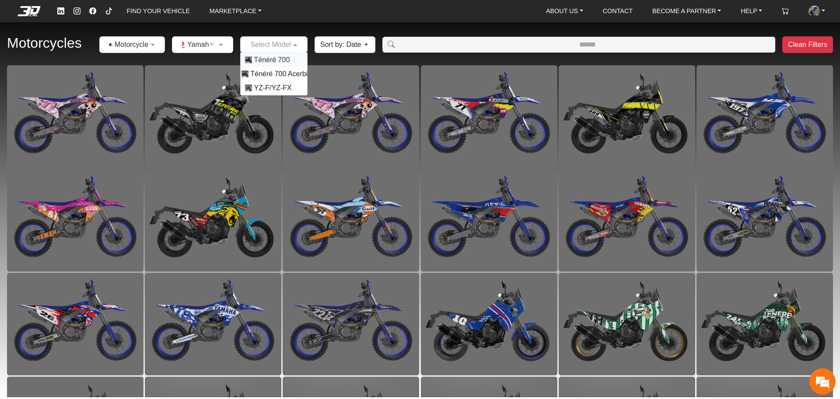
click at [274, 60] on span "Ténéré 700" at bounding box center [272, 60] width 36 height 11
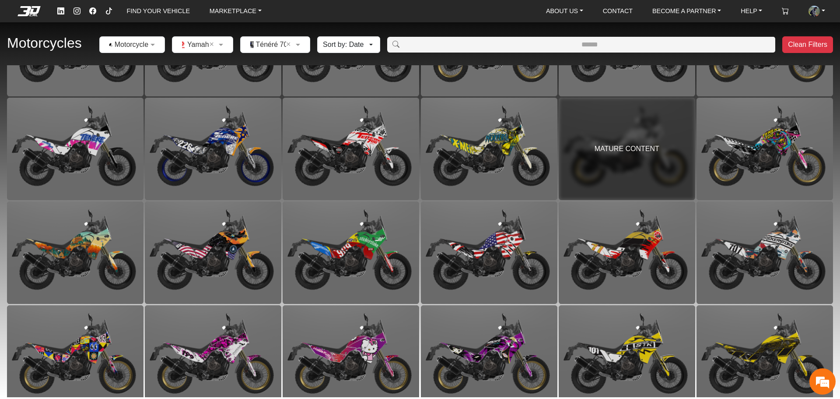
scroll to position [185, 0]
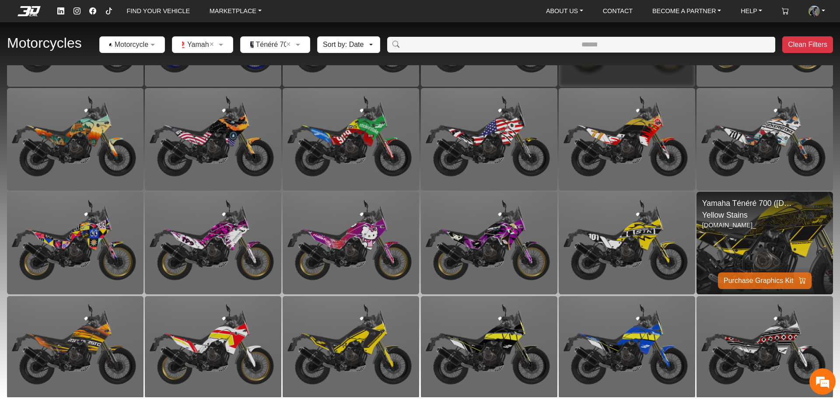
click at [764, 228] on img at bounding box center [765, 243] width 273 height 205
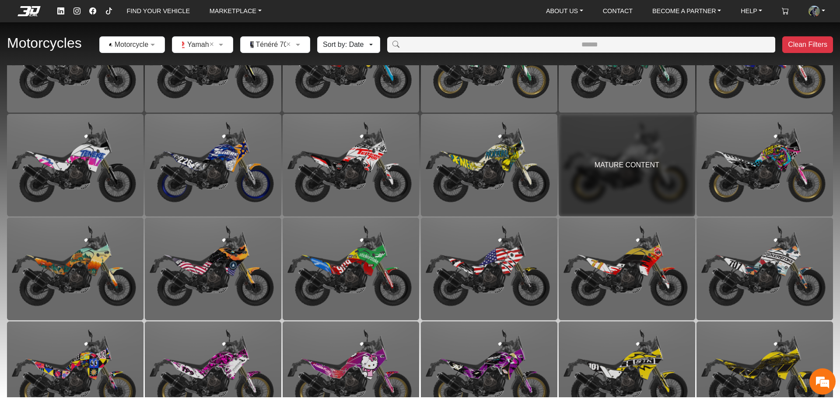
scroll to position [58, 0]
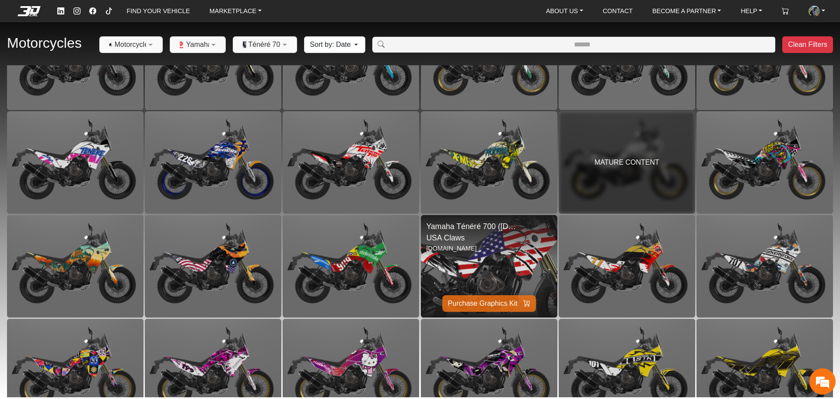
click at [504, 277] on img at bounding box center [489, 266] width 273 height 205
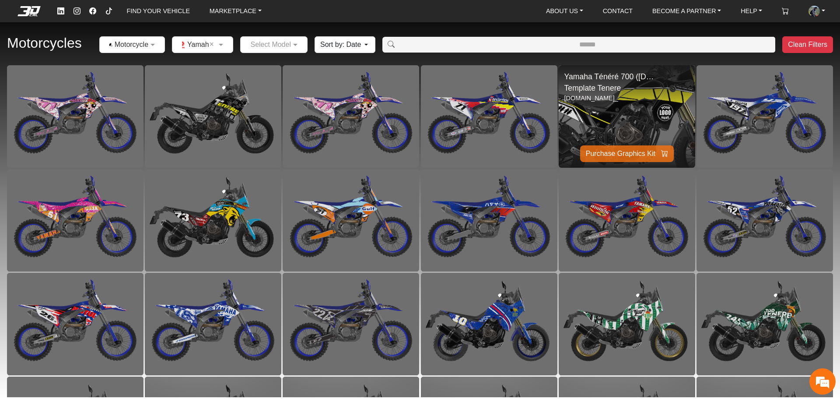
click at [632, 126] on img at bounding box center [627, 116] width 273 height 205
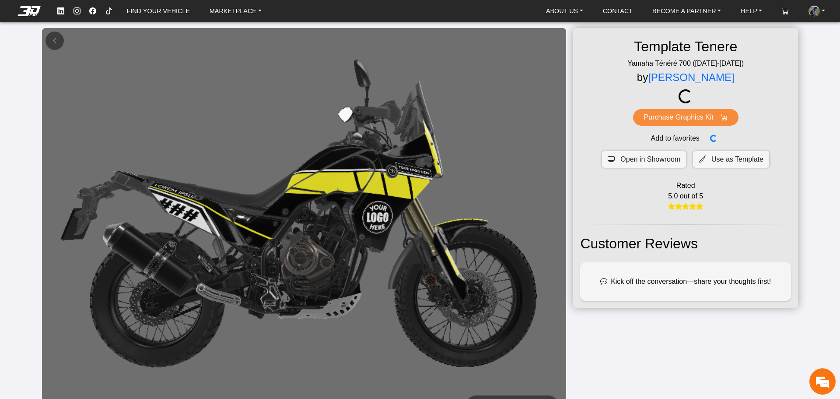
drag, startPoint x: 289, startPoint y: 161, endPoint x: 290, endPoint y: 156, distance: 5.0
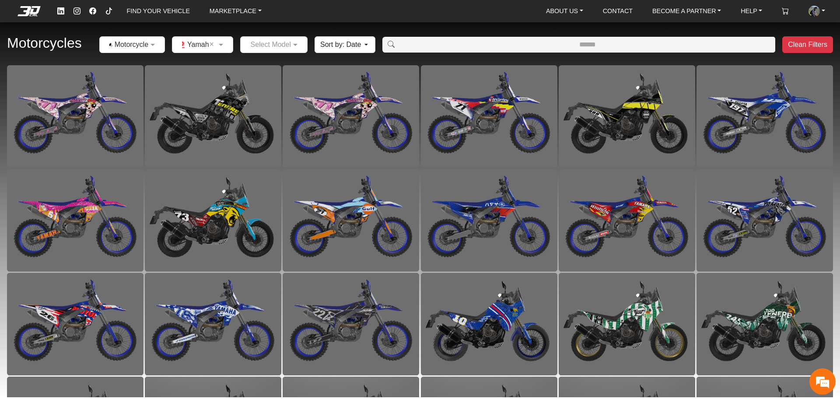
click at [285, 49] on input "text" at bounding box center [265, 44] width 40 height 11
click at [274, 74] on span "Ténéré 700 Acerbis Tank 6.1 Gl" at bounding box center [299, 74] width 98 height 11
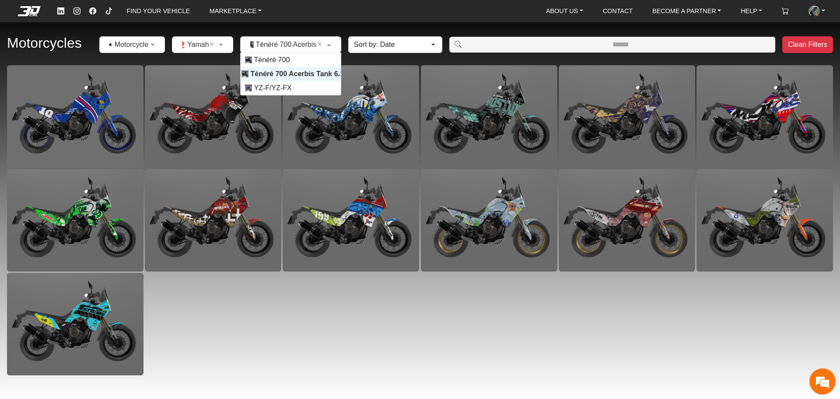
click at [304, 40] on input "text" at bounding box center [282, 44] width 74 height 11
click at [302, 62] on span "Ténéré 700" at bounding box center [290, 59] width 91 height 7
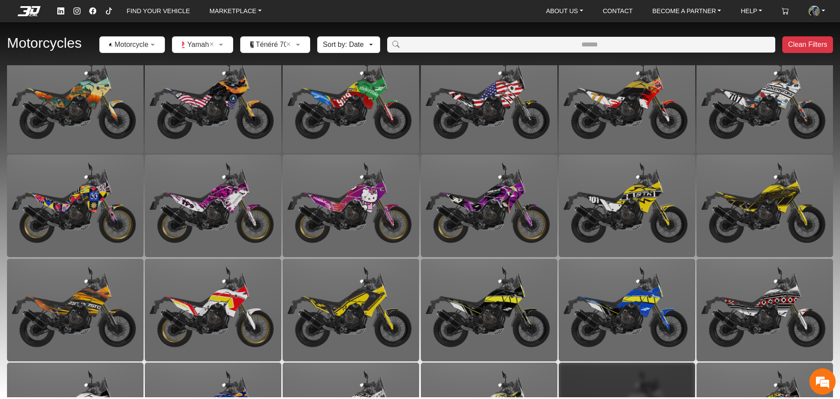
scroll to position [288, 0]
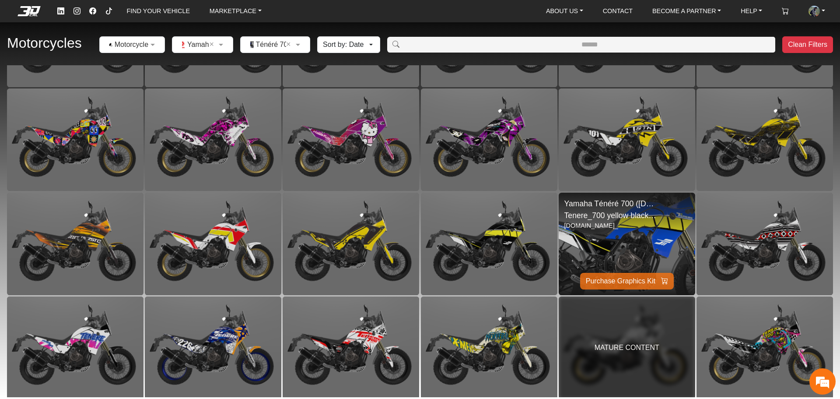
click at [650, 239] on img at bounding box center [627, 243] width 273 height 205
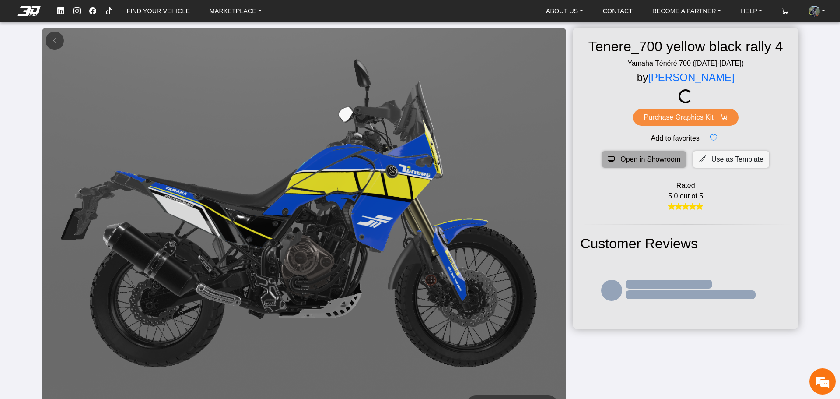
click at [653, 165] on span "Open in Showroom" at bounding box center [651, 159] width 60 height 11
